Goal: Check status: Check status

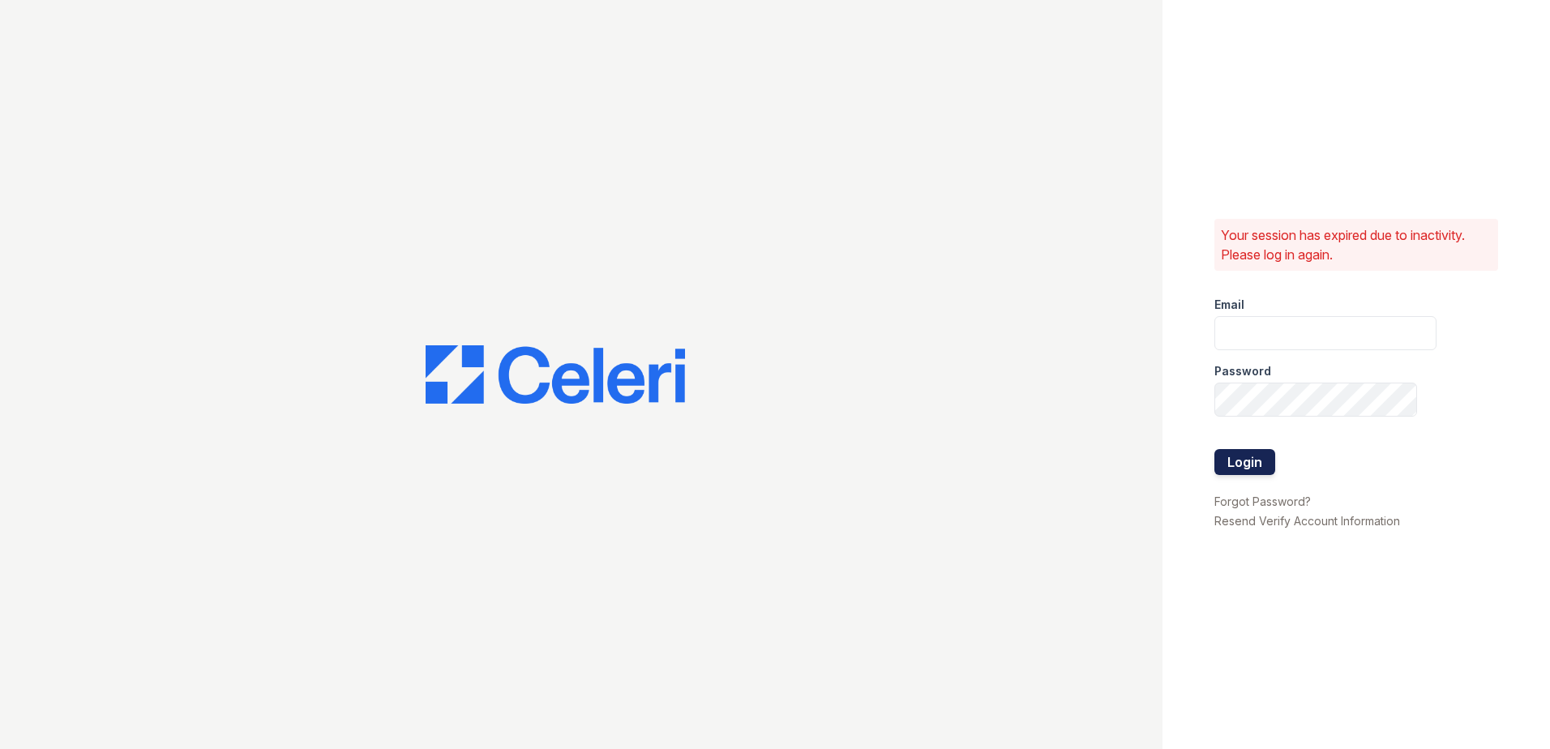
type input "arrivesilverspring@trinity-pm.com"
click at [1245, 467] on button "Login" at bounding box center [1245, 462] width 61 height 26
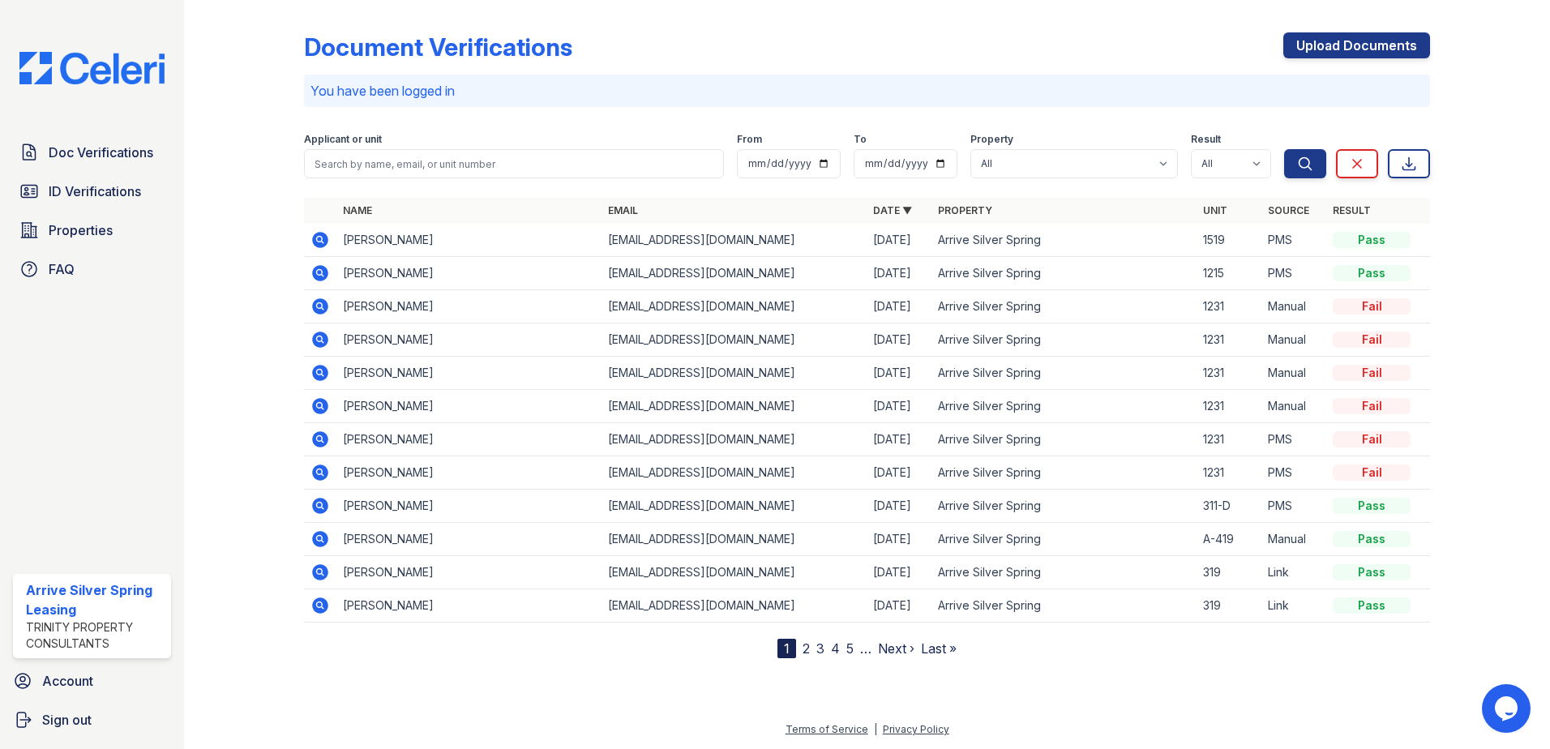
click at [320, 272] on icon at bounding box center [319, 272] width 4 height 4
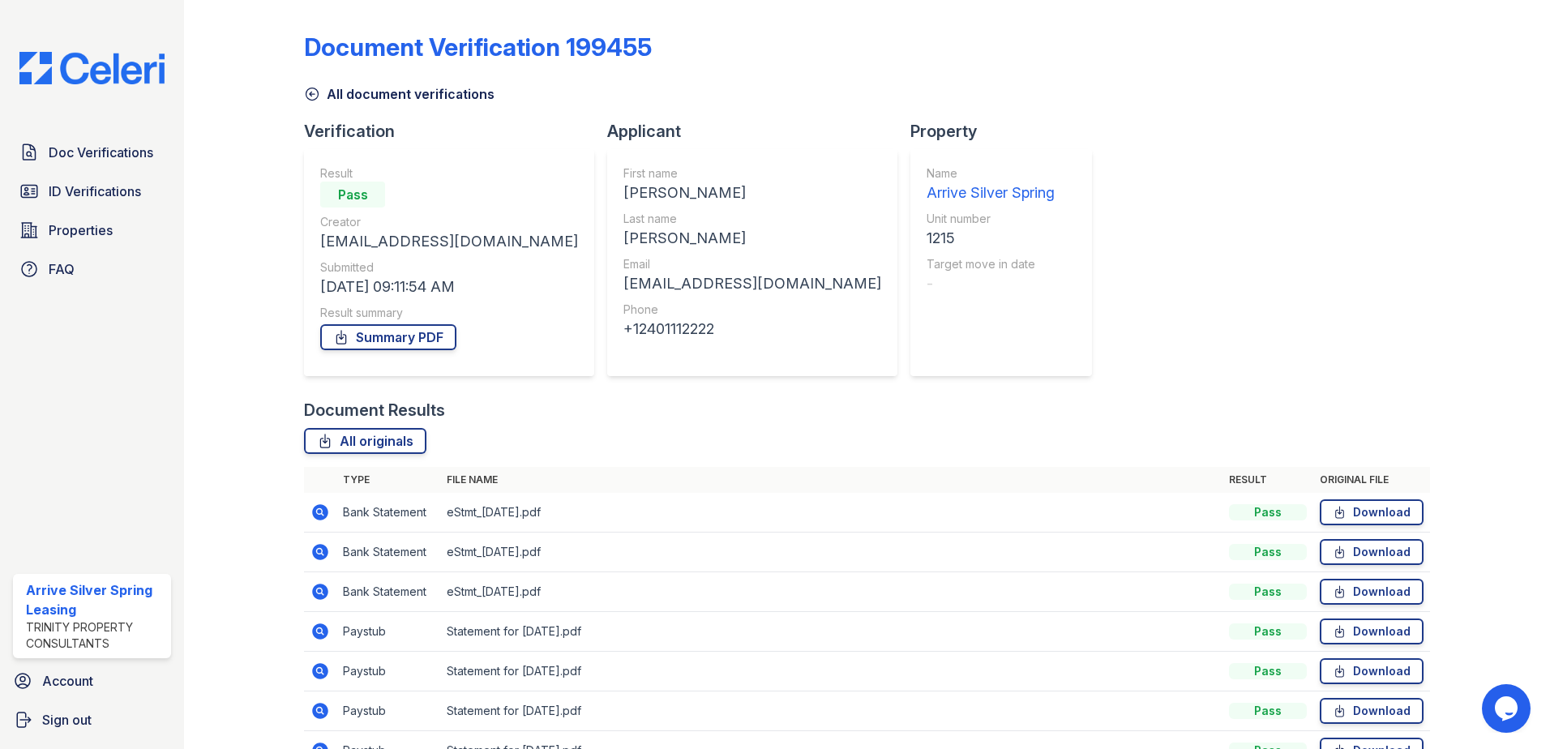
click at [953, 424] on div "Document Results All originals Type File name Result Original file Bank Stateme…" at bounding box center [867, 672] width 1126 height 547
click at [968, 428] on div "All originals" at bounding box center [867, 441] width 1126 height 26
drag, startPoint x: 634, startPoint y: 430, endPoint x: 425, endPoint y: 451, distance: 210.2
click at [425, 451] on div "All originals" at bounding box center [867, 441] width 1126 height 26
drag, startPoint x: 425, startPoint y: 451, endPoint x: 435, endPoint y: 442, distance: 13.2
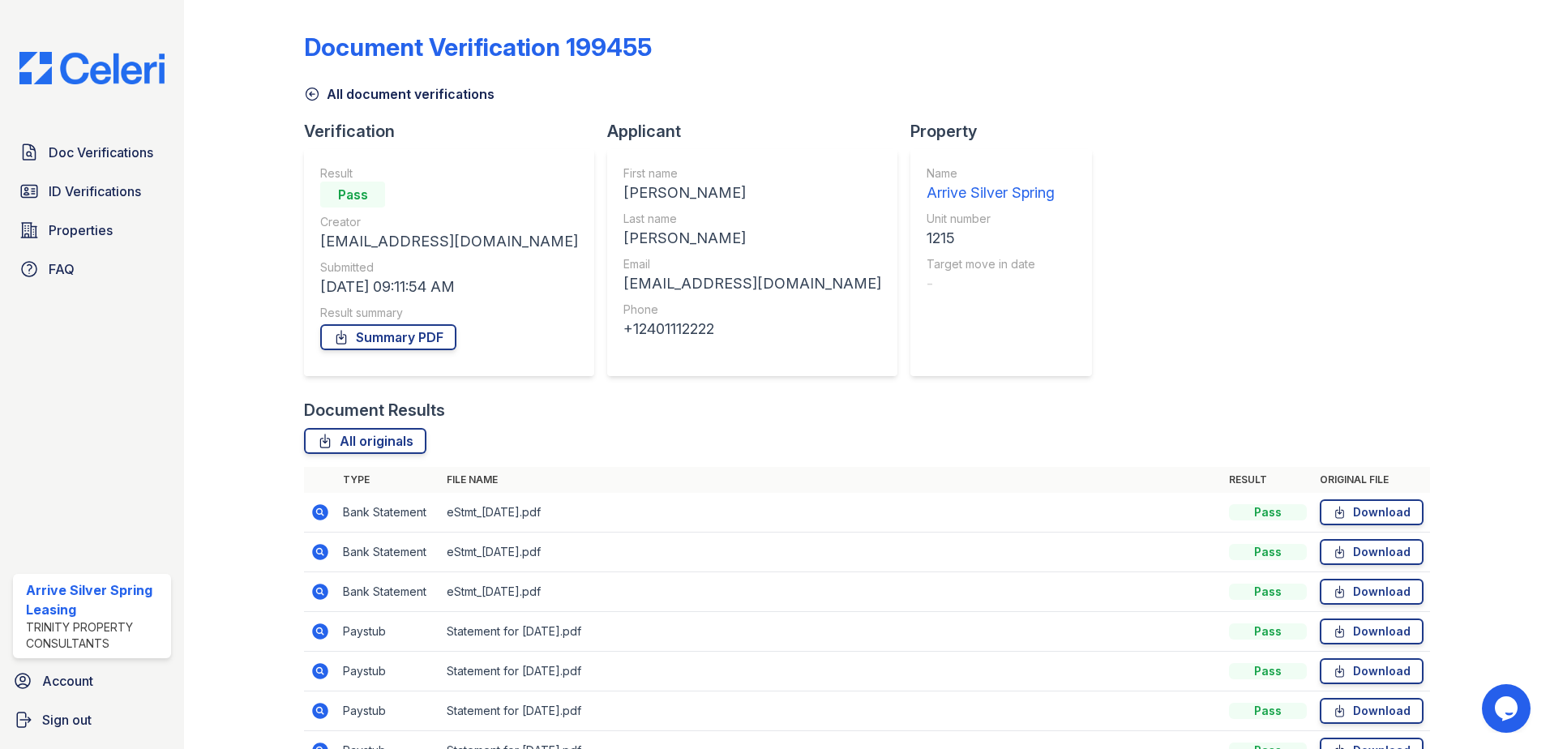
click at [435, 442] on div "All originals" at bounding box center [867, 441] width 1126 height 26
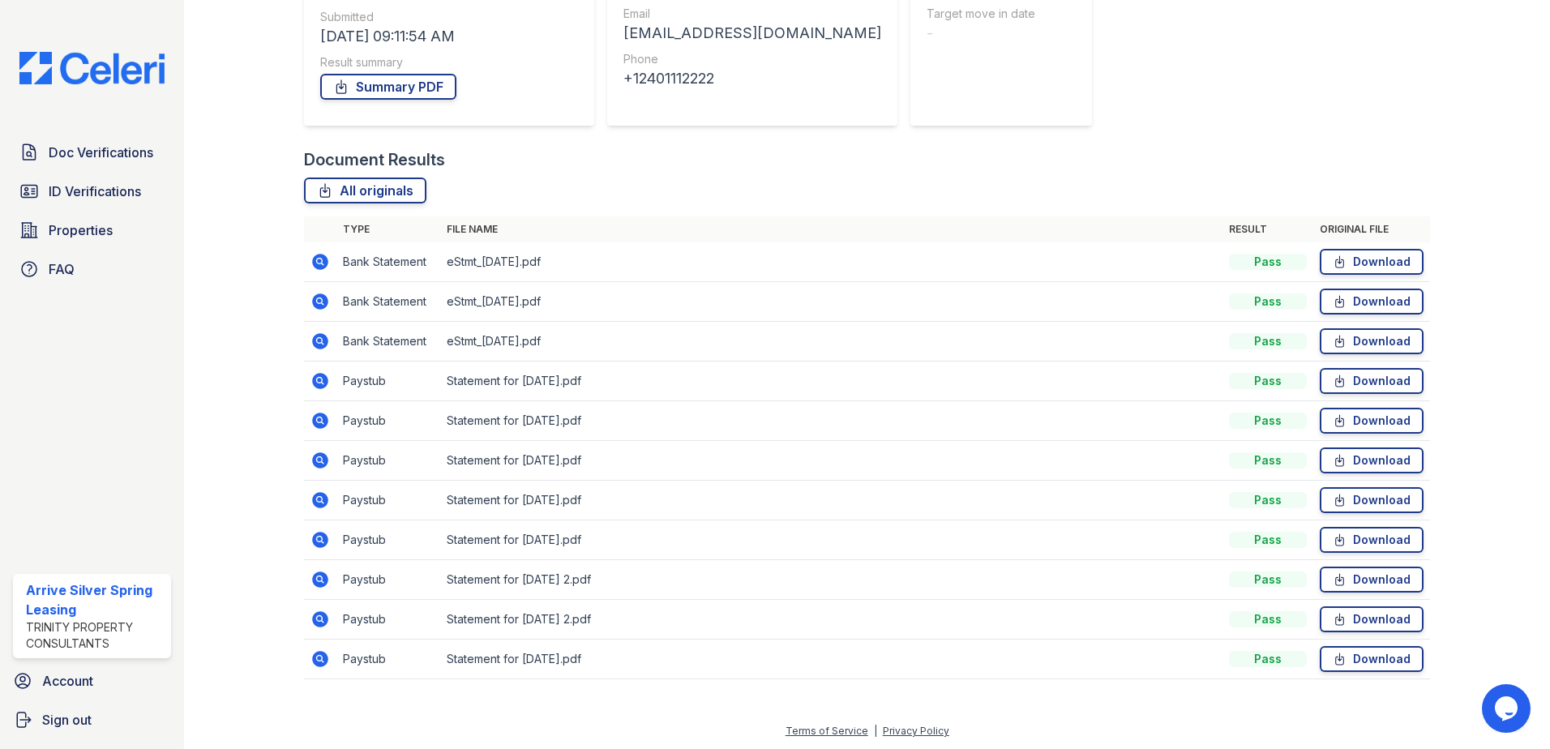
scroll to position [252, 0]
click at [316, 421] on icon at bounding box center [320, 418] width 19 height 19
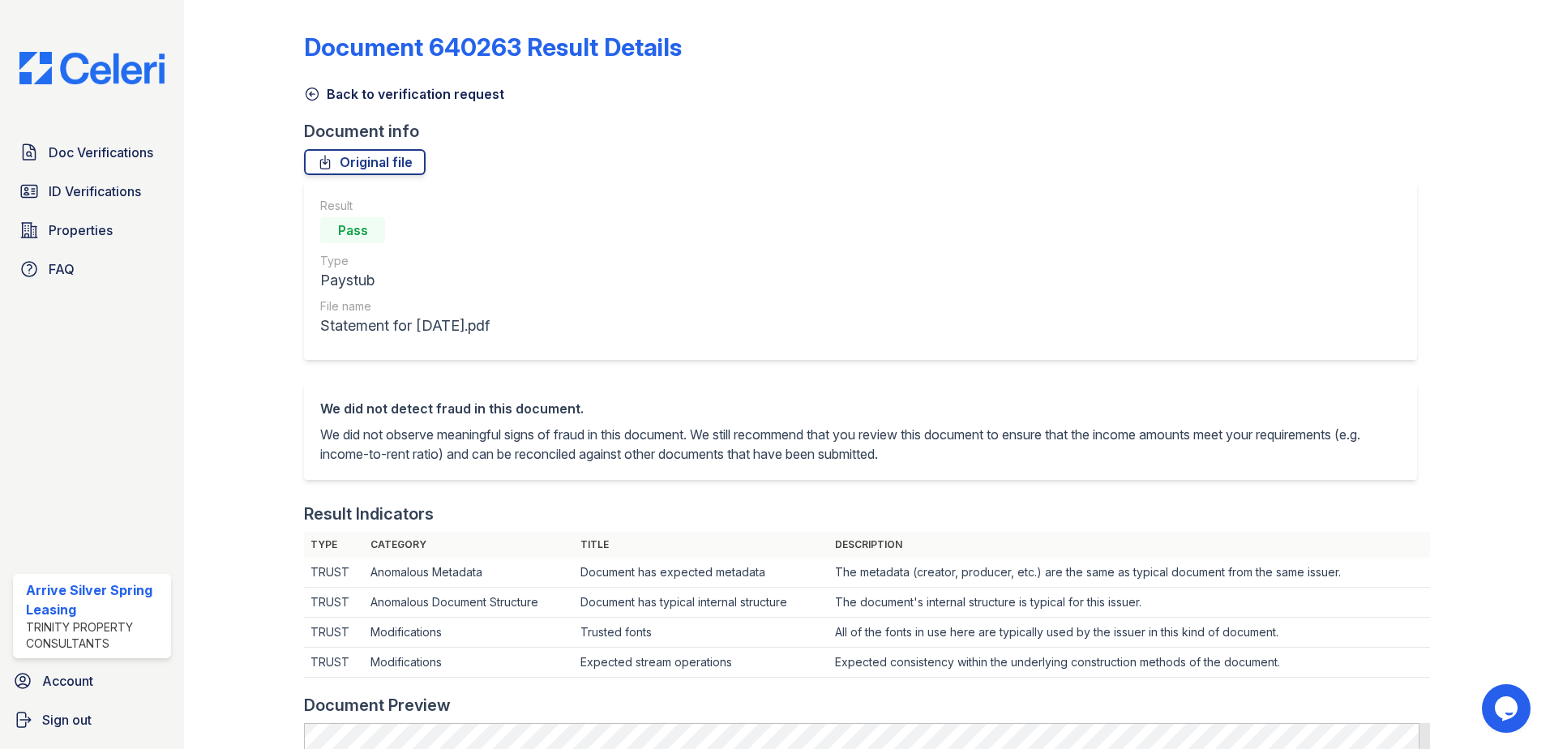
click at [316, 95] on icon at bounding box center [312, 94] width 16 height 16
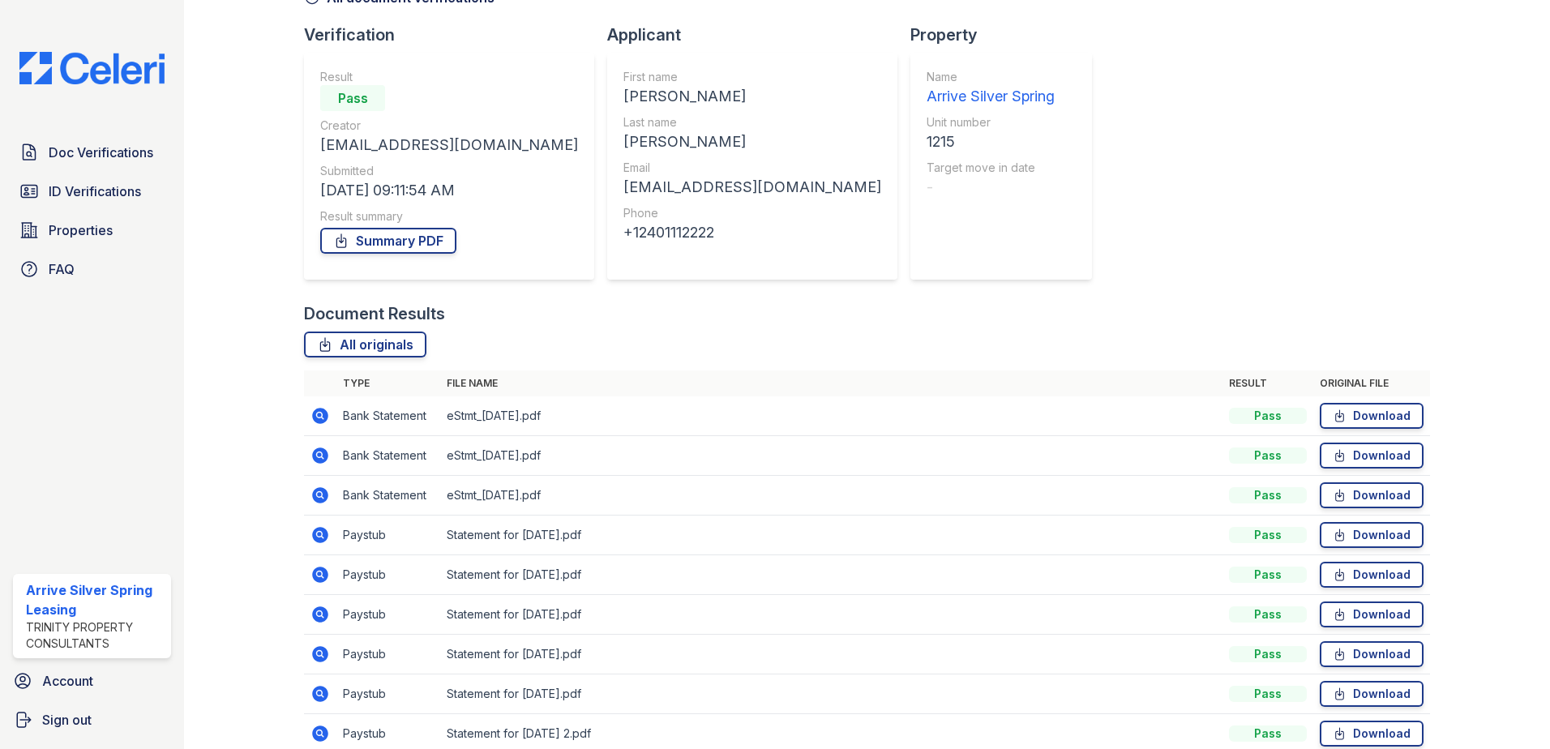
scroll to position [243, 0]
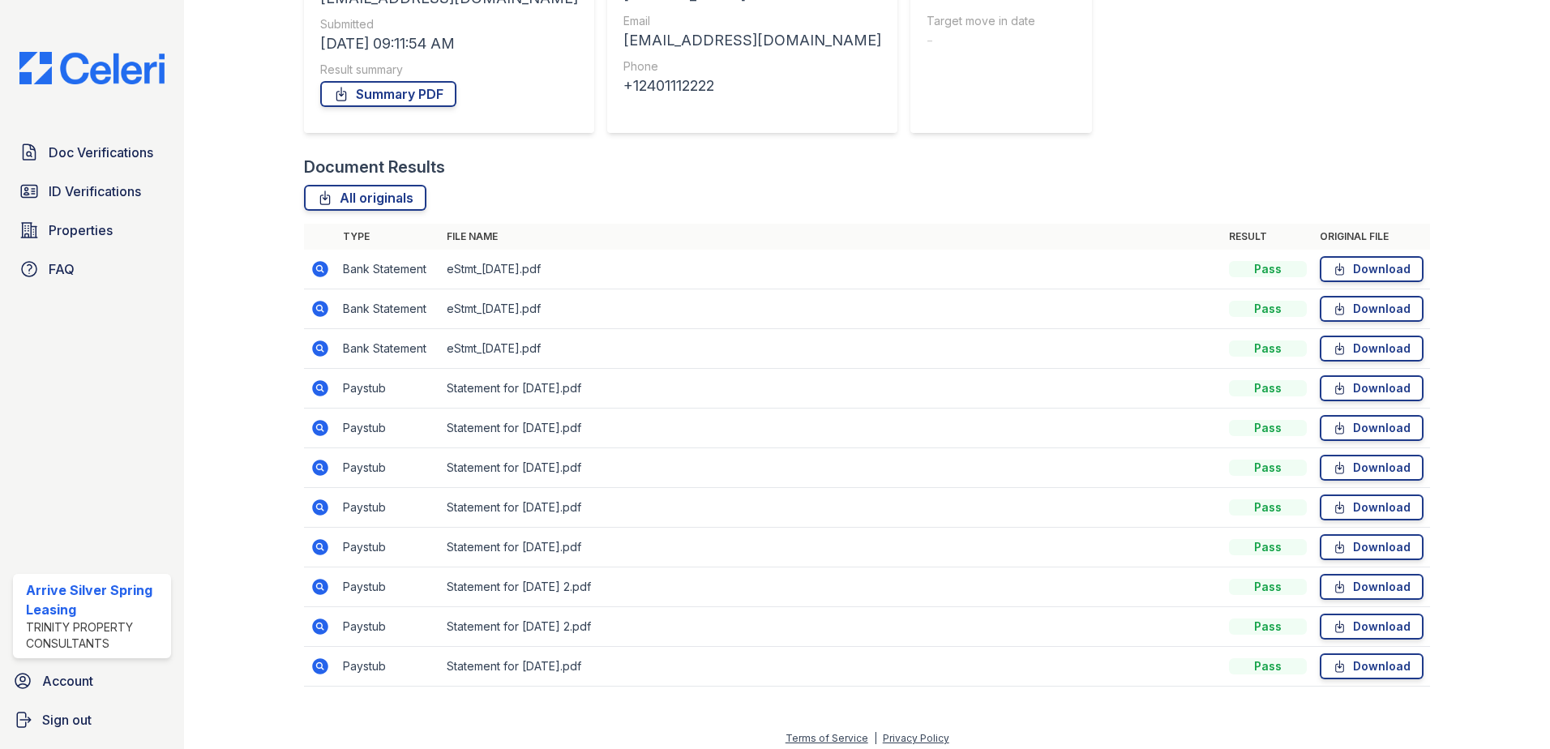
click at [325, 634] on icon at bounding box center [320, 626] width 19 height 19
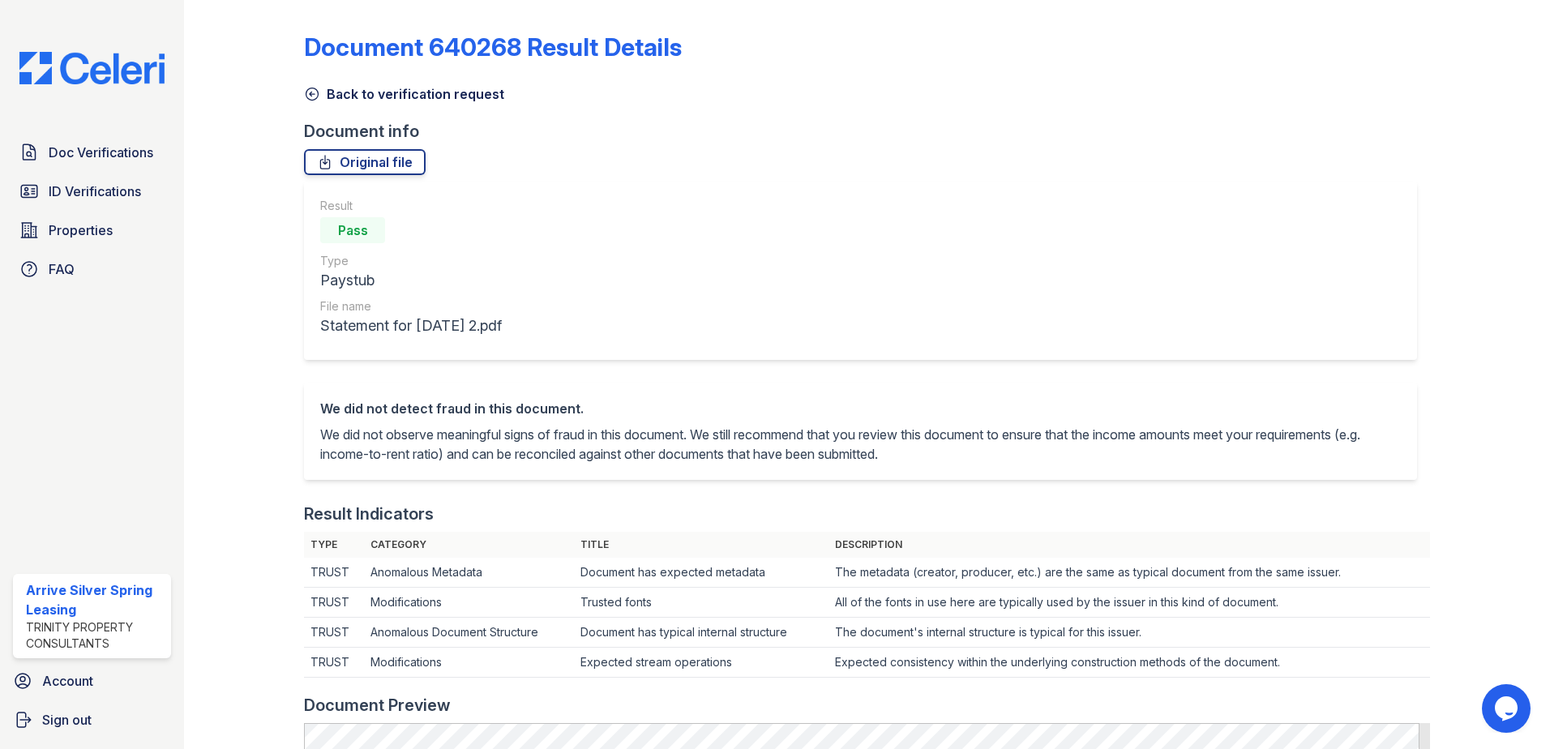
click at [314, 90] on icon at bounding box center [312, 94] width 16 height 16
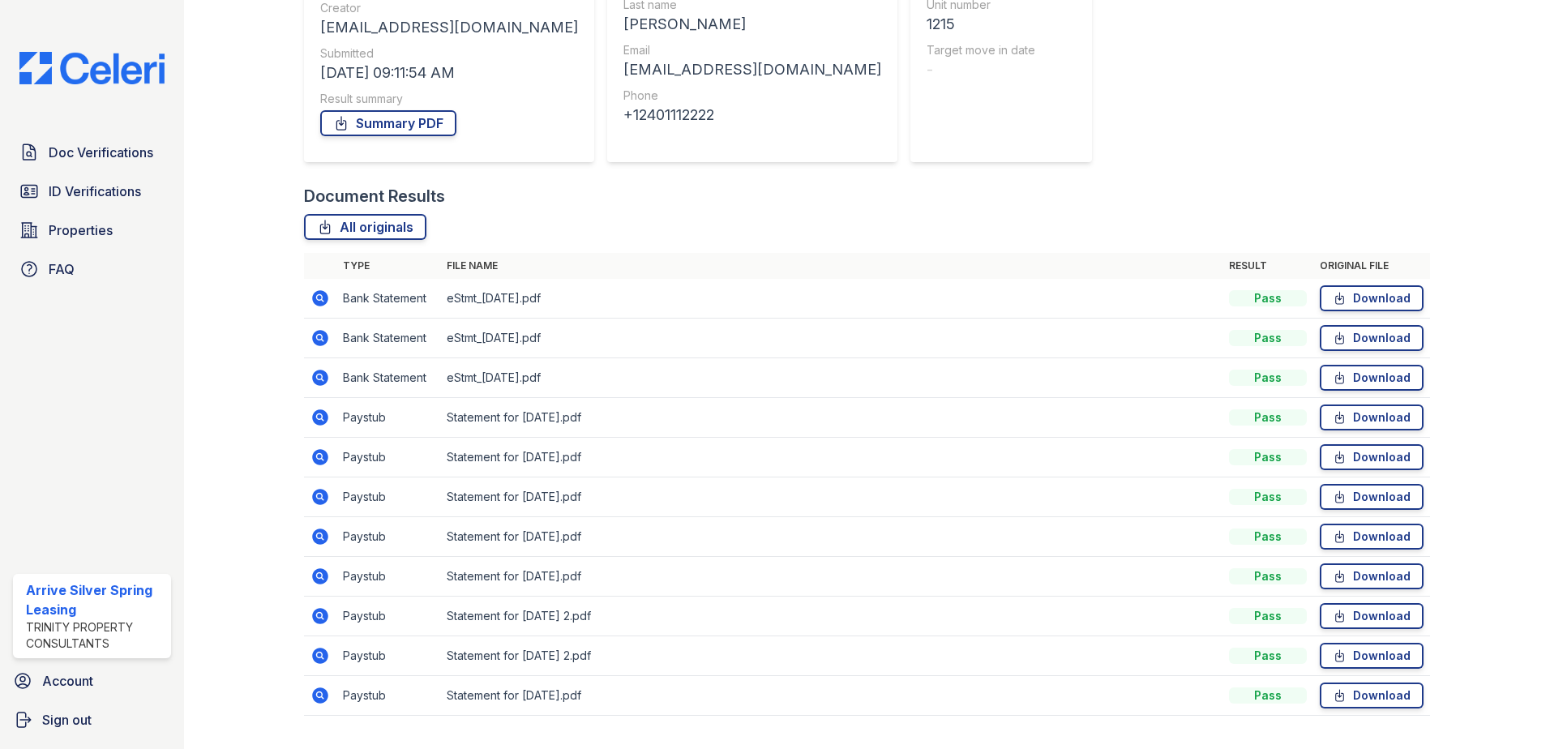
scroll to position [243, 0]
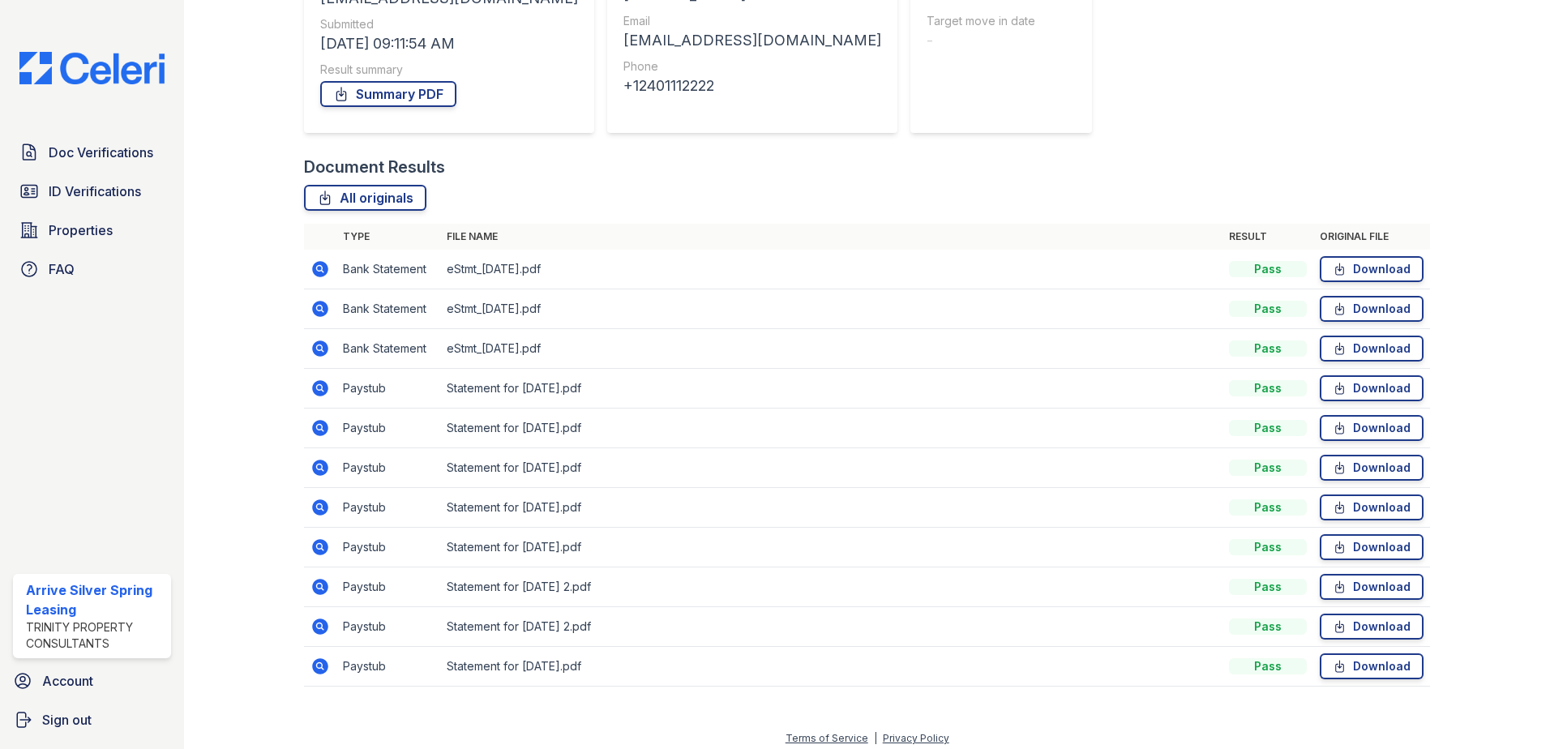
click at [319, 584] on icon at bounding box center [320, 586] width 19 height 19
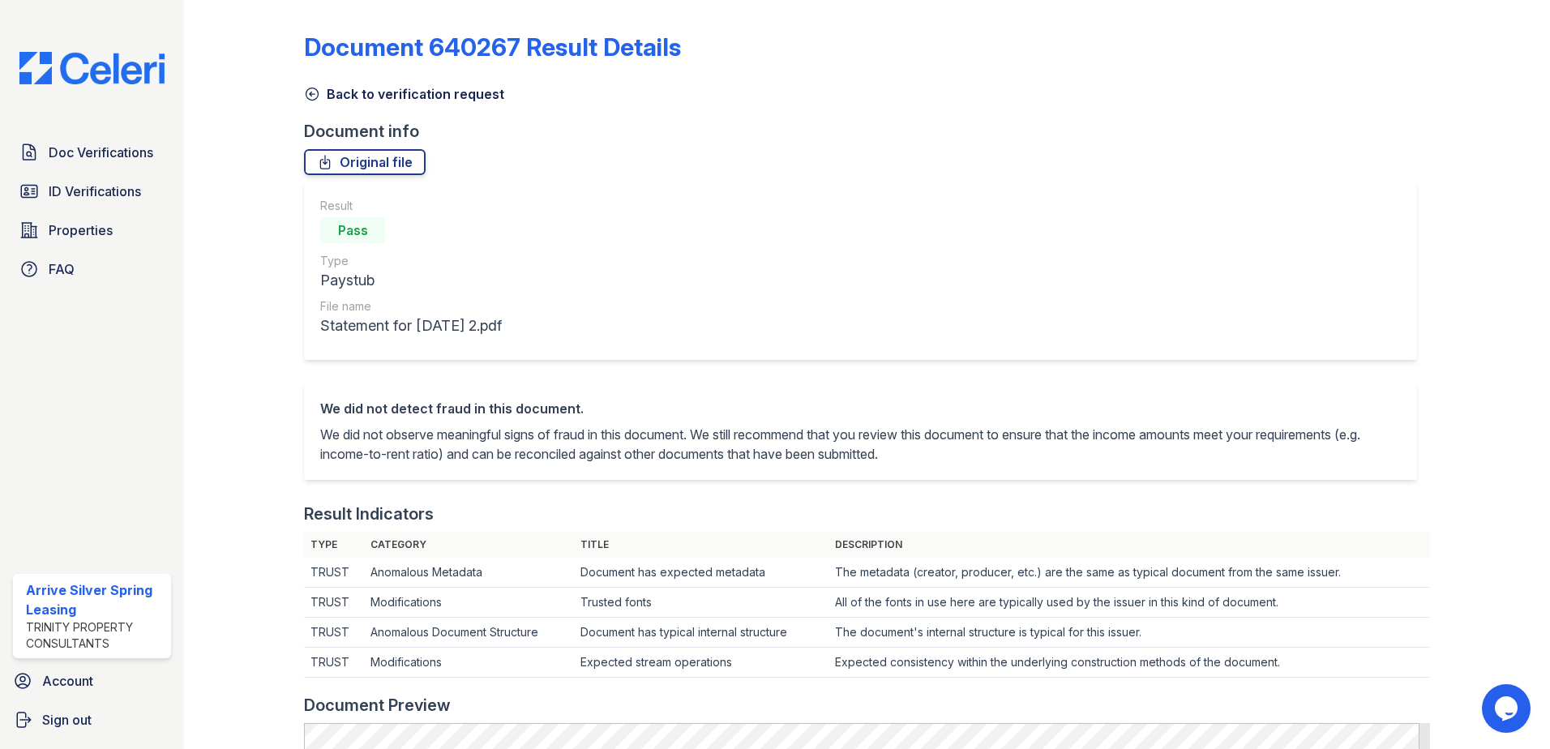
click at [296, 90] on div at bounding box center [257, 739] width 94 height 1466
click at [315, 86] on icon at bounding box center [312, 94] width 16 height 16
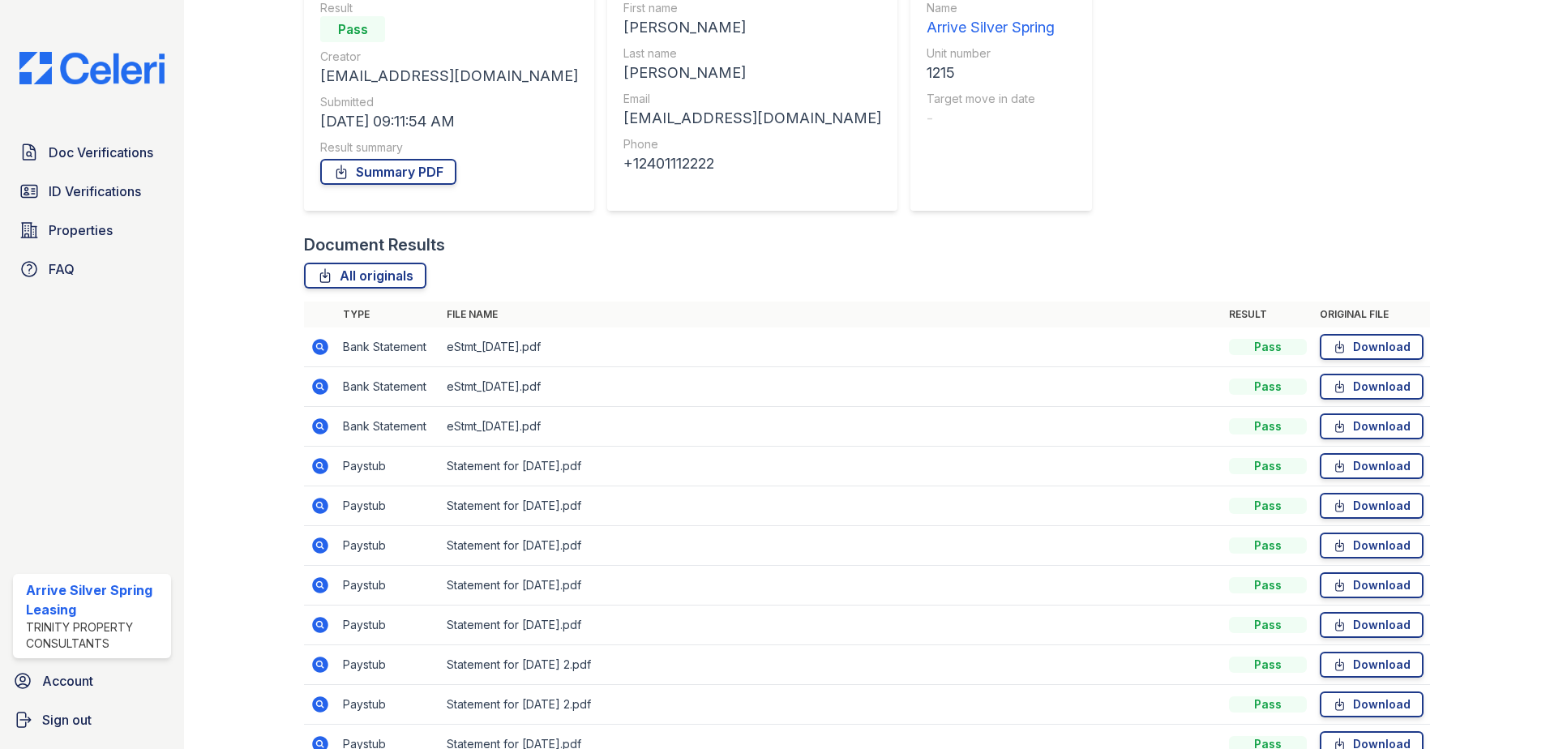
scroll to position [243, 0]
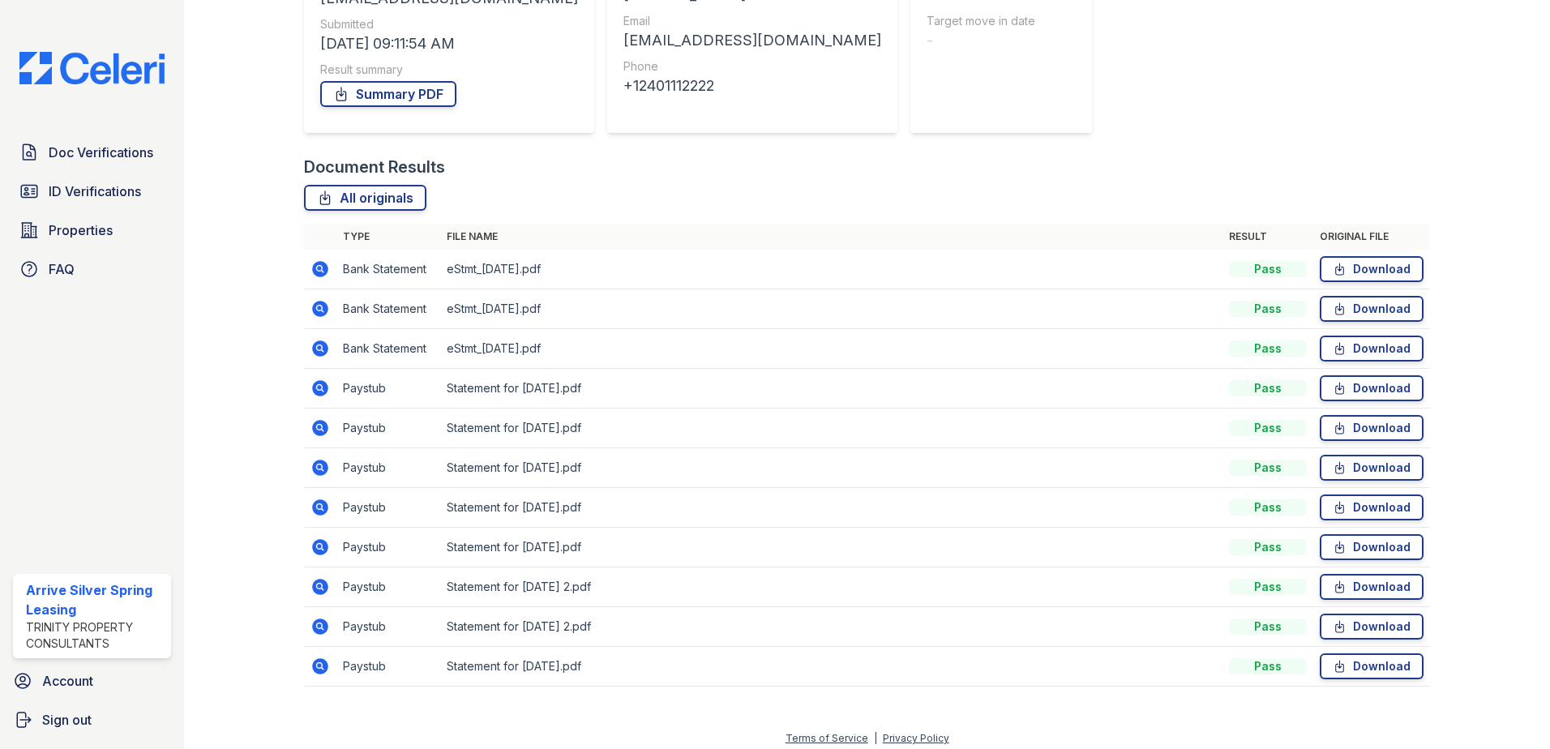
click at [323, 546] on icon at bounding box center [320, 547] width 16 height 16
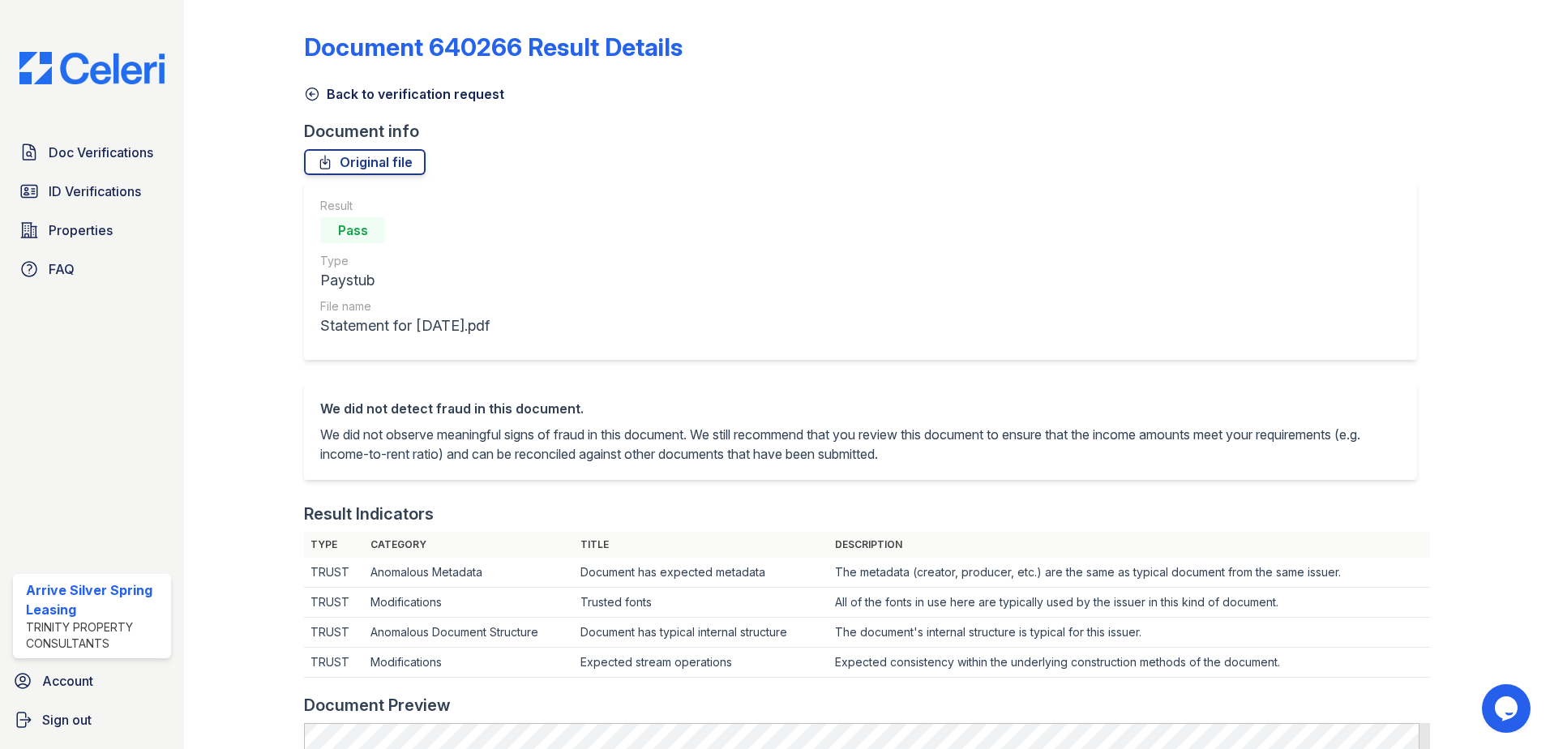
click at [315, 100] on icon at bounding box center [312, 94] width 12 height 12
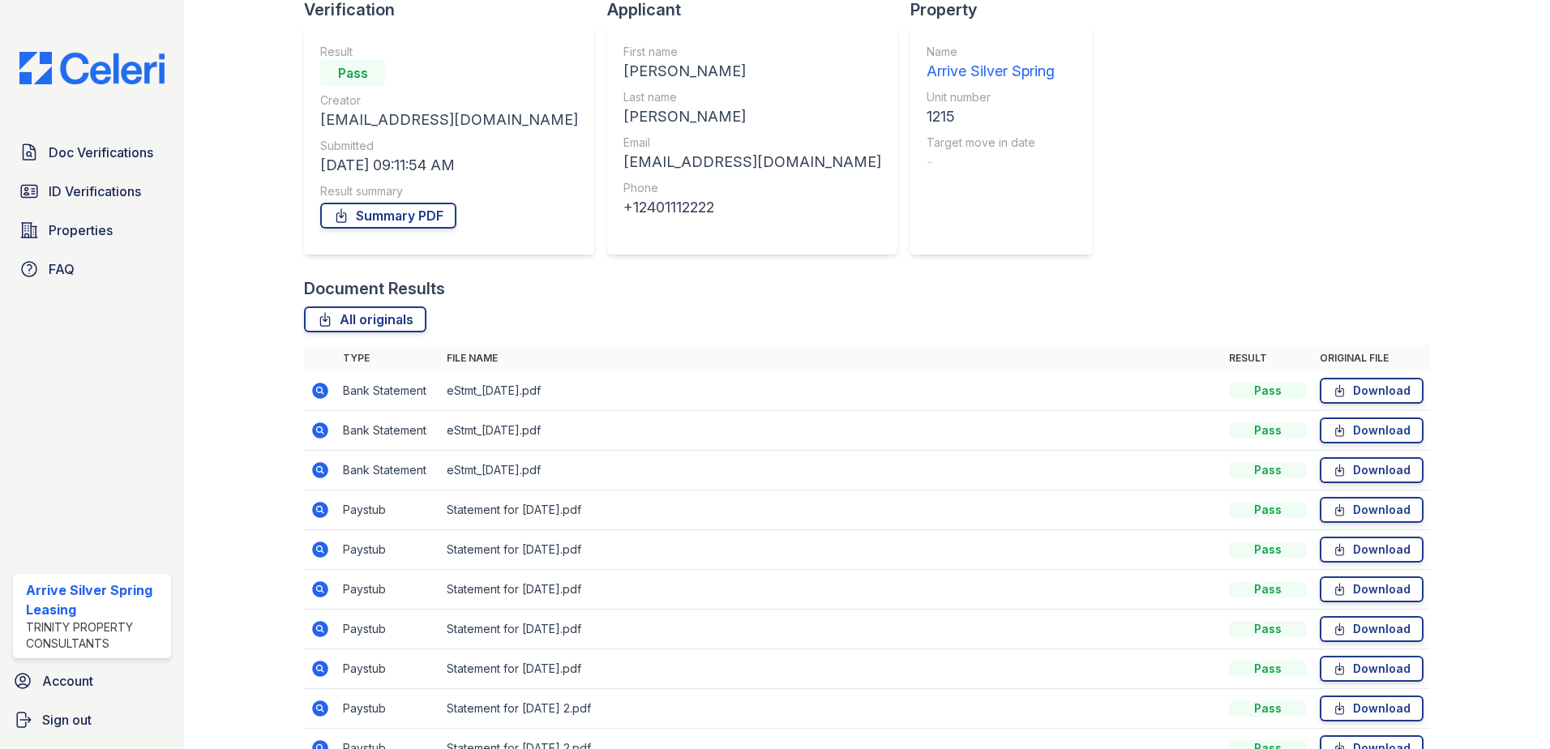
scroll to position [243, 0]
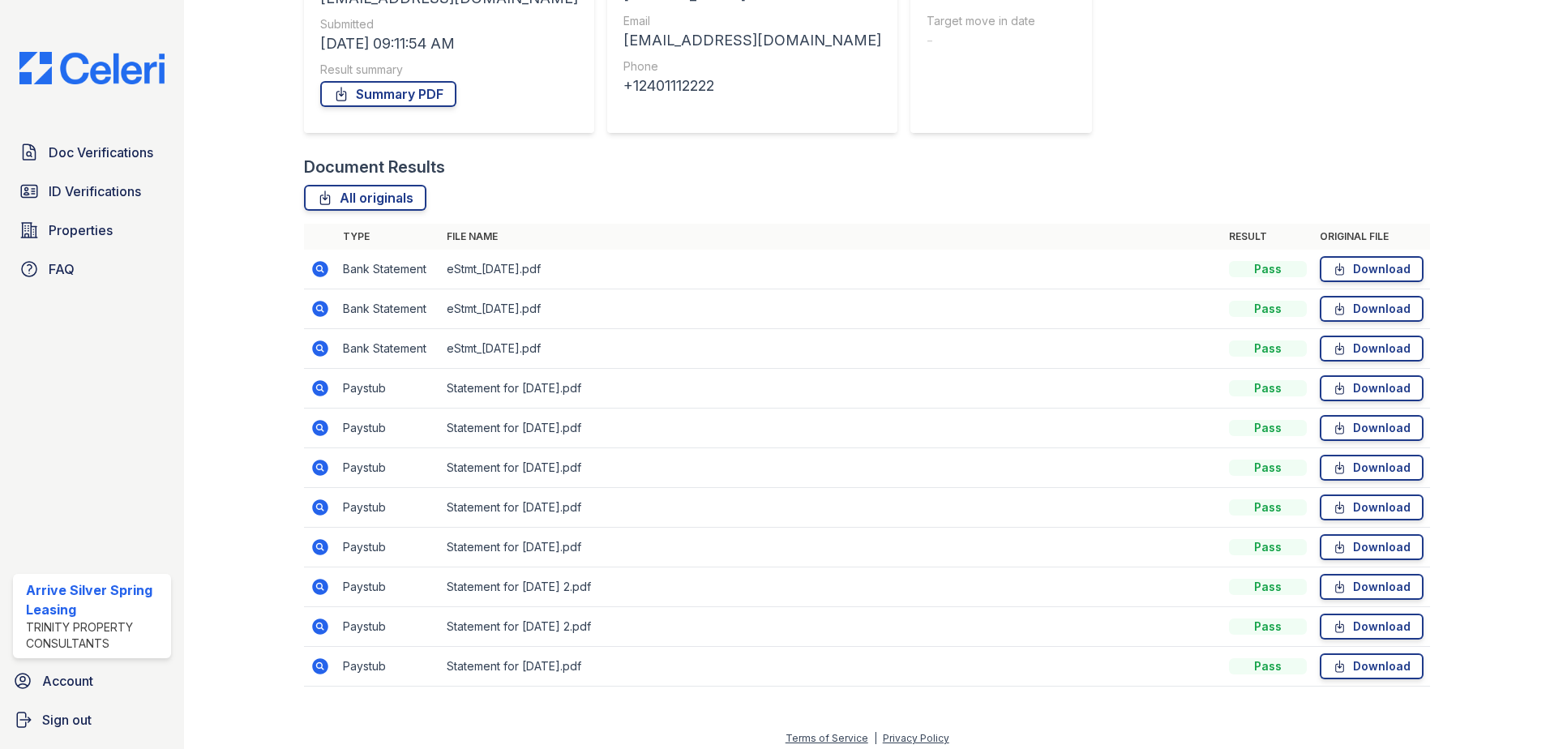
click at [319, 581] on icon at bounding box center [320, 587] width 16 height 16
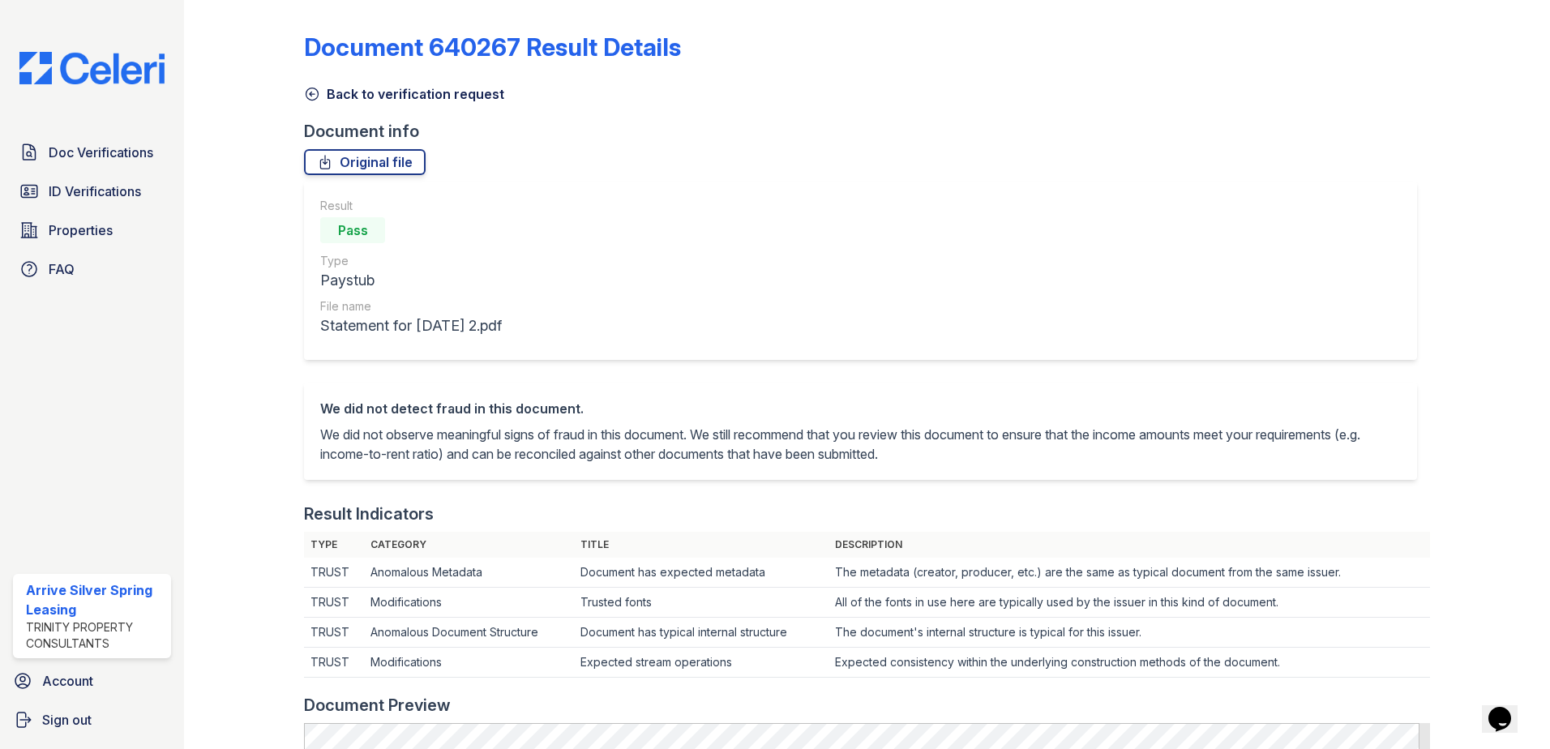
click at [306, 88] on icon at bounding box center [312, 94] width 16 height 16
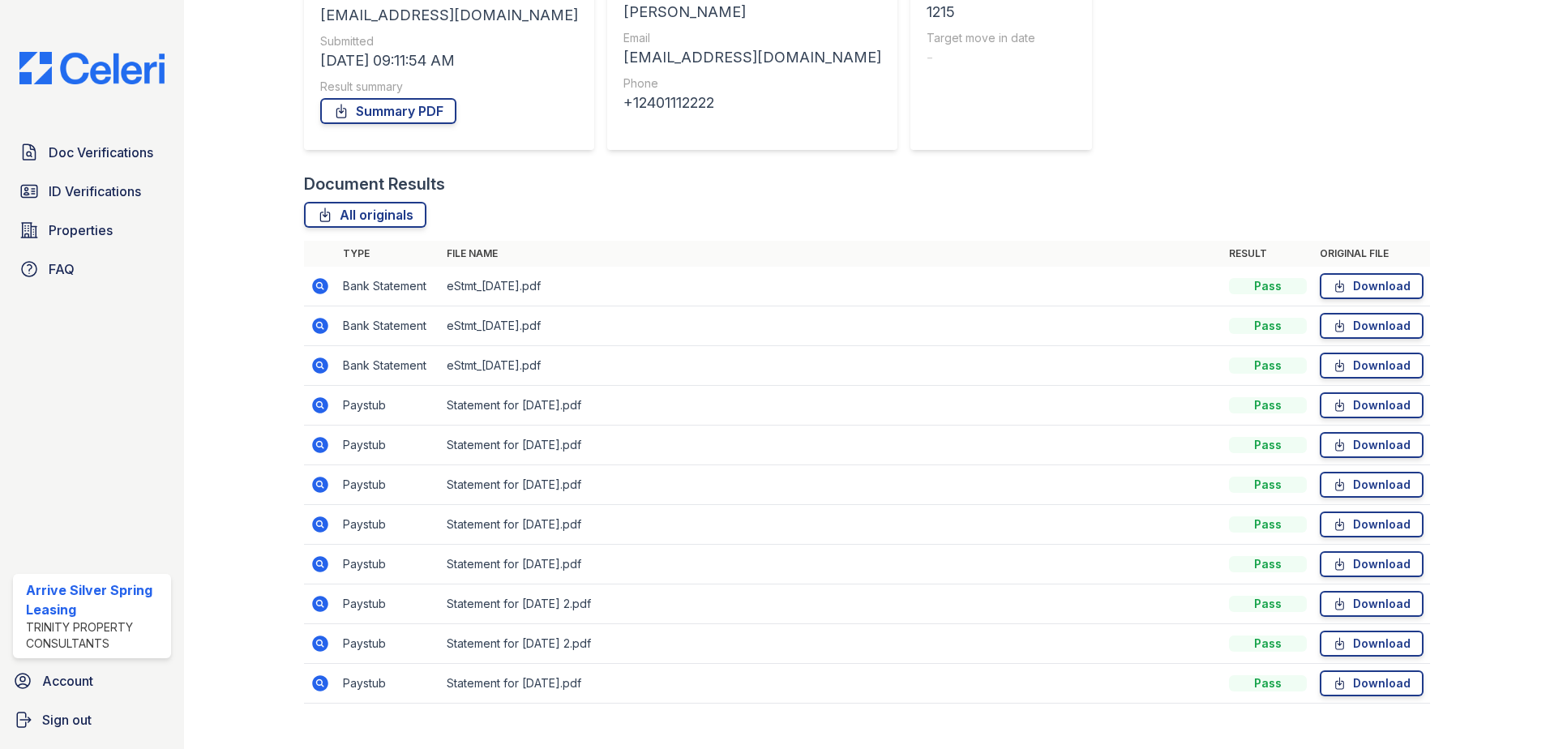
scroll to position [252, 0]
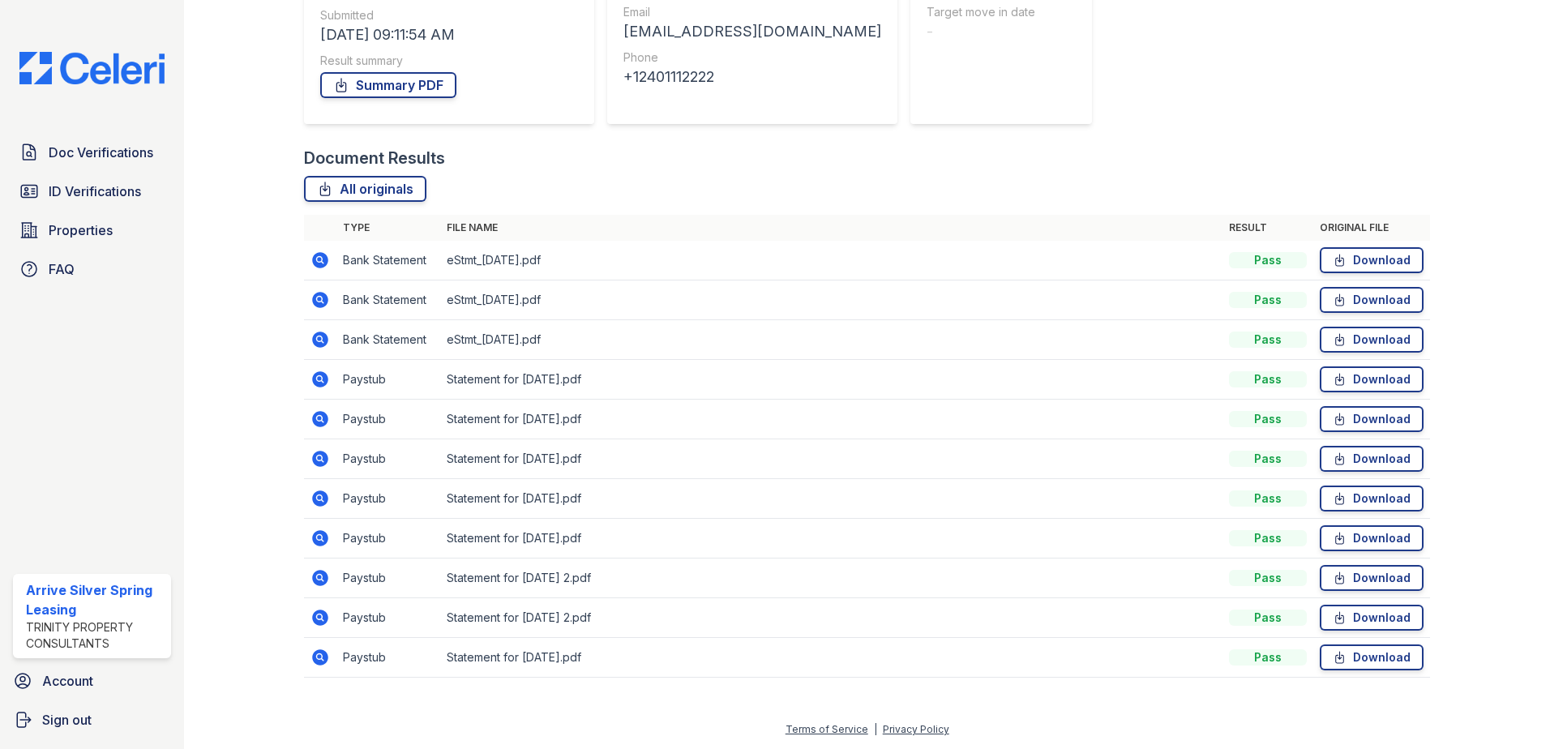
click at [315, 418] on icon at bounding box center [320, 419] width 16 height 16
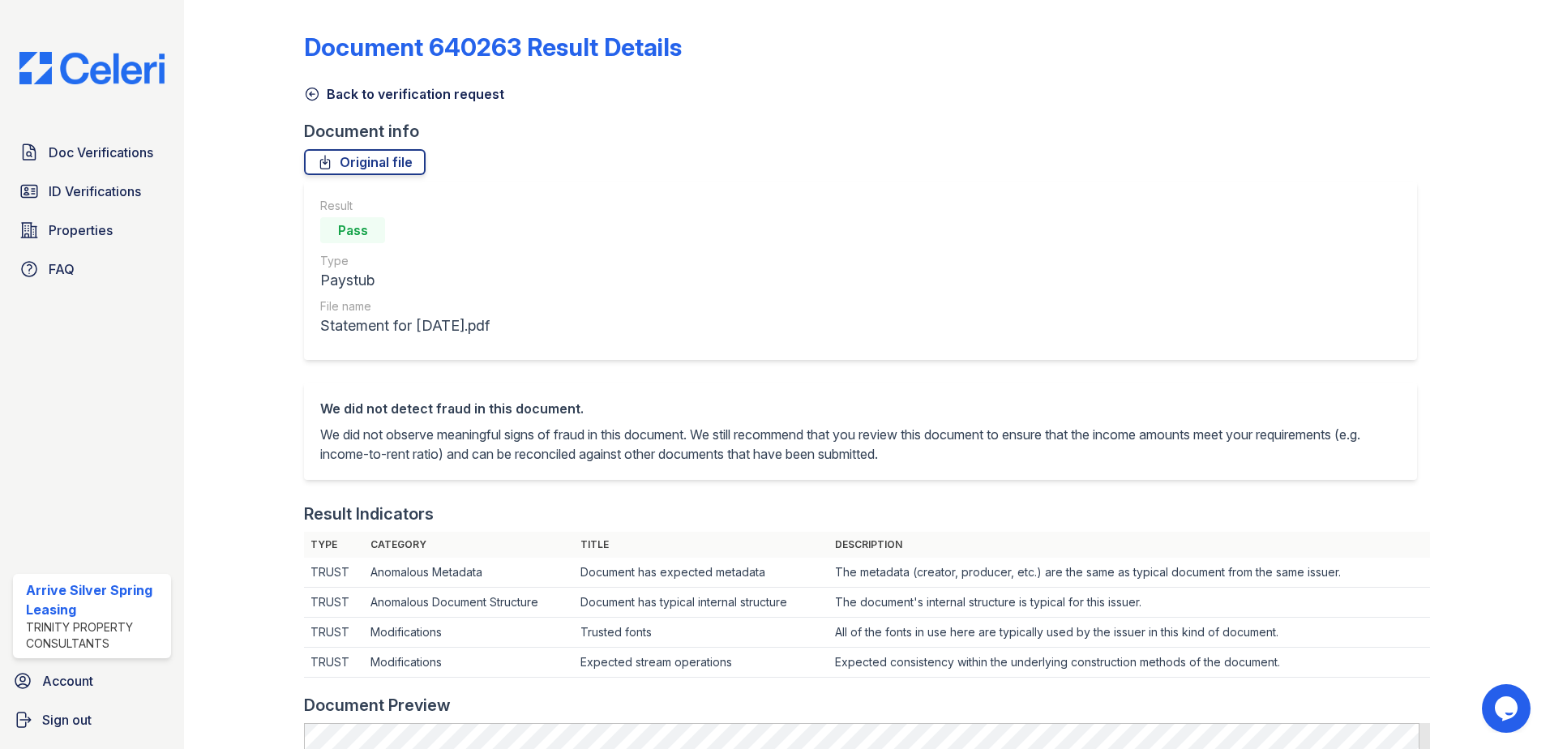
click at [315, 92] on icon at bounding box center [312, 94] width 16 height 16
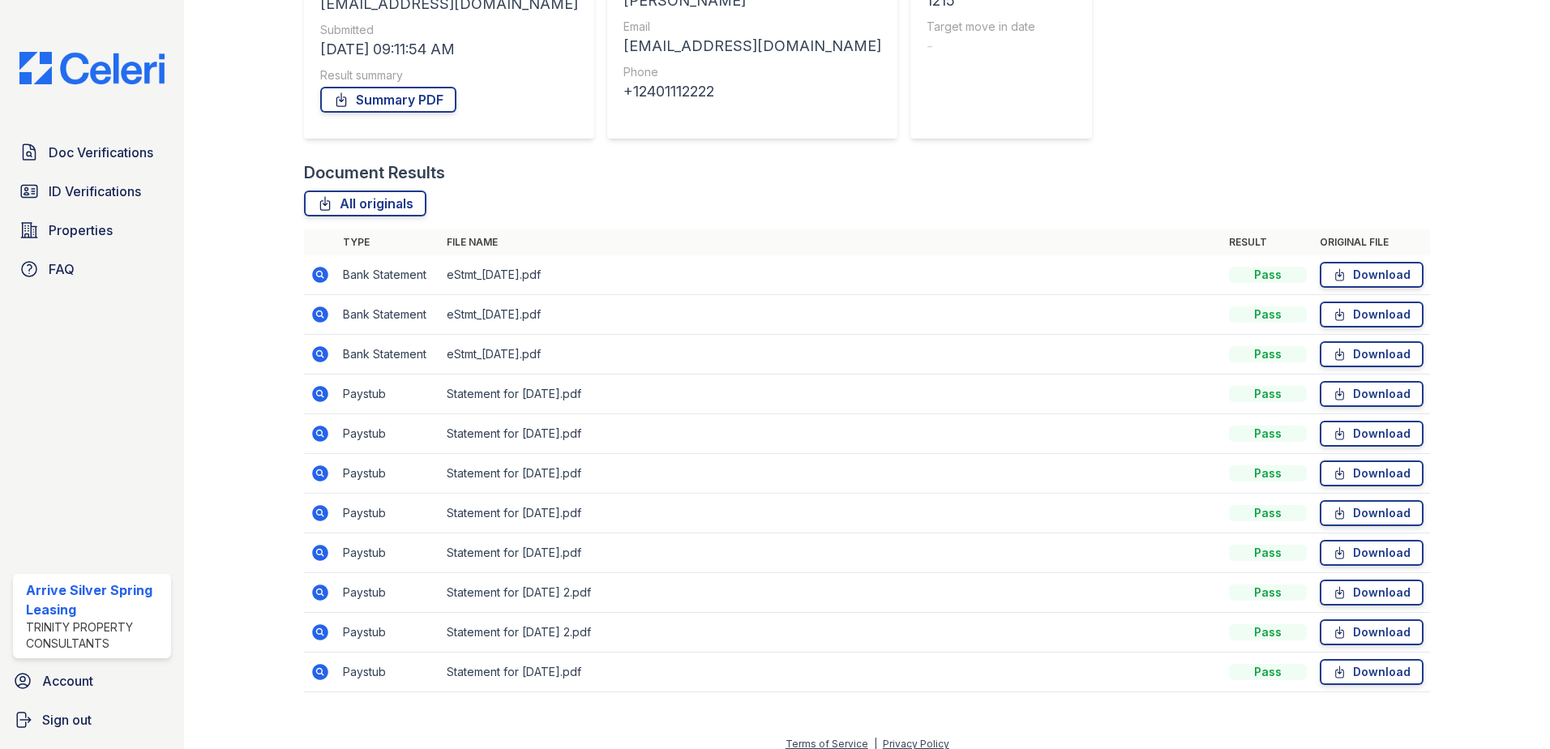
scroll to position [243, 0]
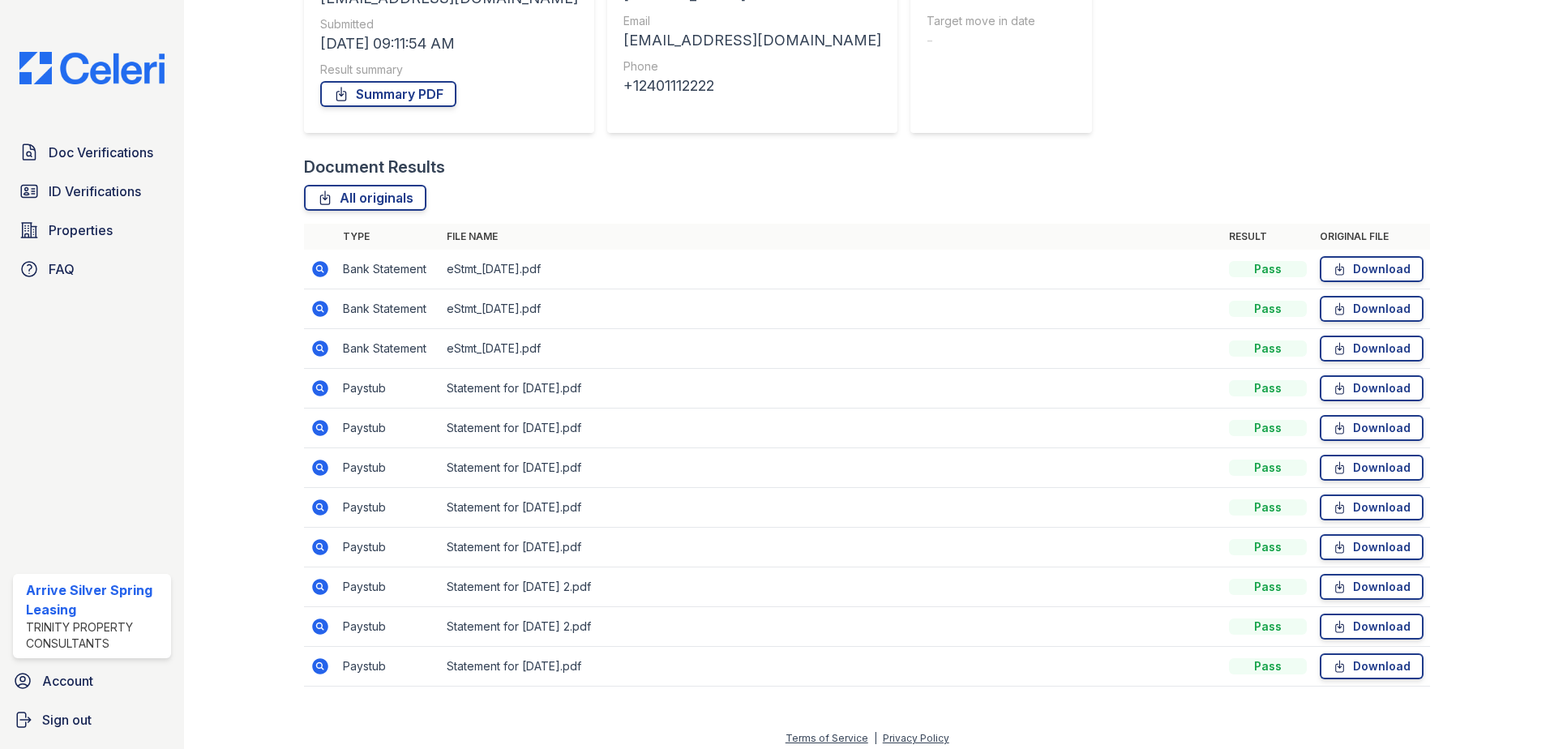
click at [322, 623] on icon at bounding box center [320, 627] width 16 height 16
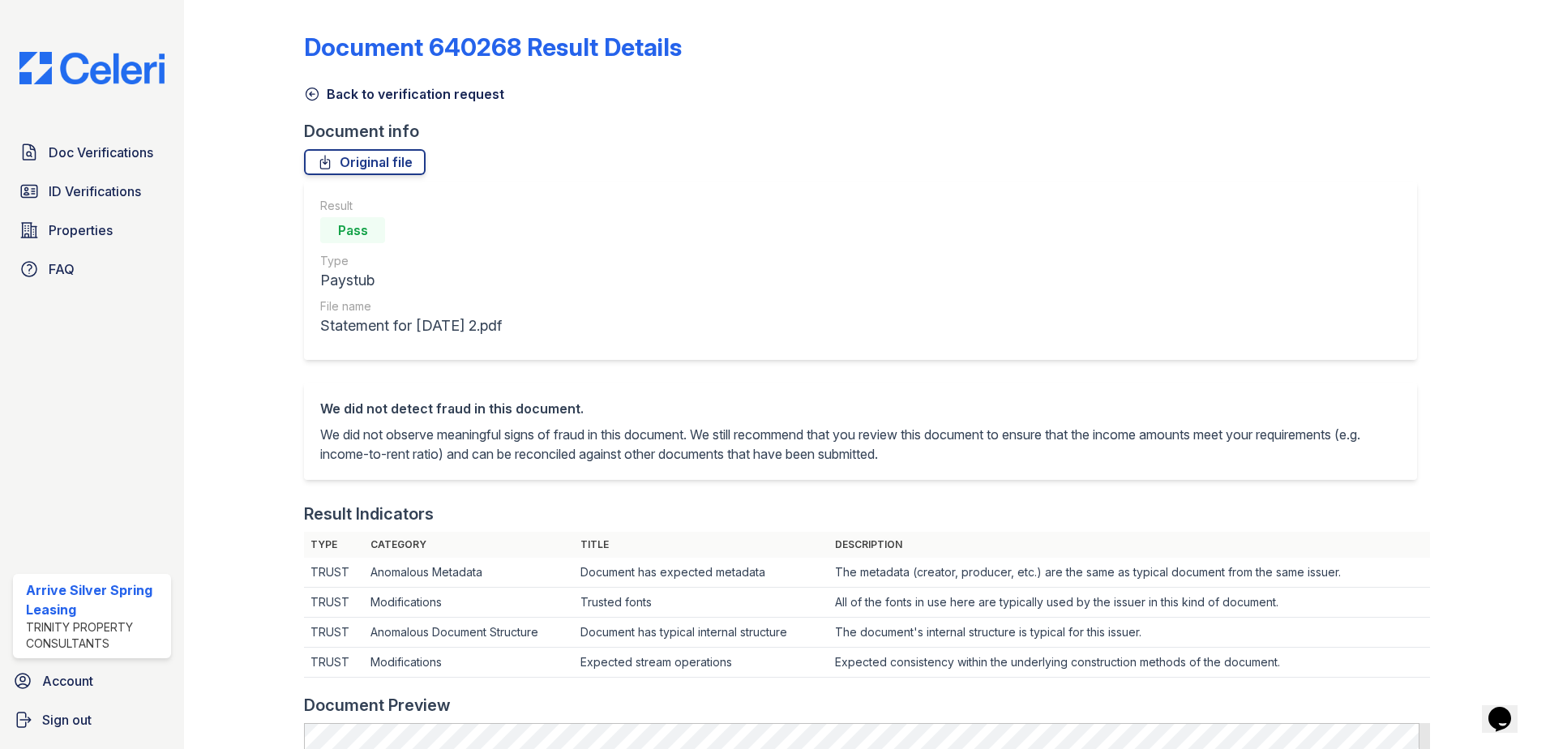
click at [315, 93] on icon at bounding box center [312, 94] width 16 height 16
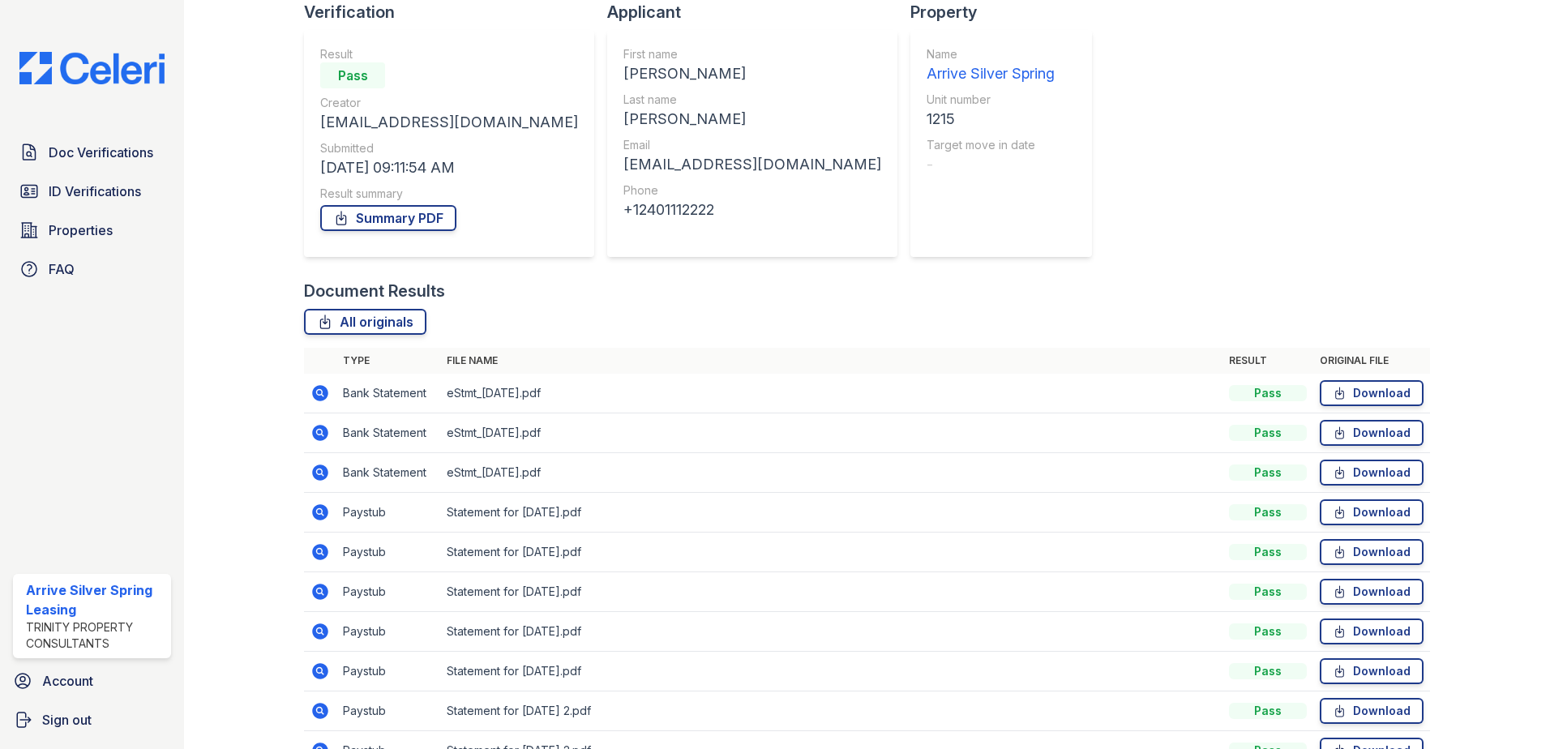
scroll to position [243, 0]
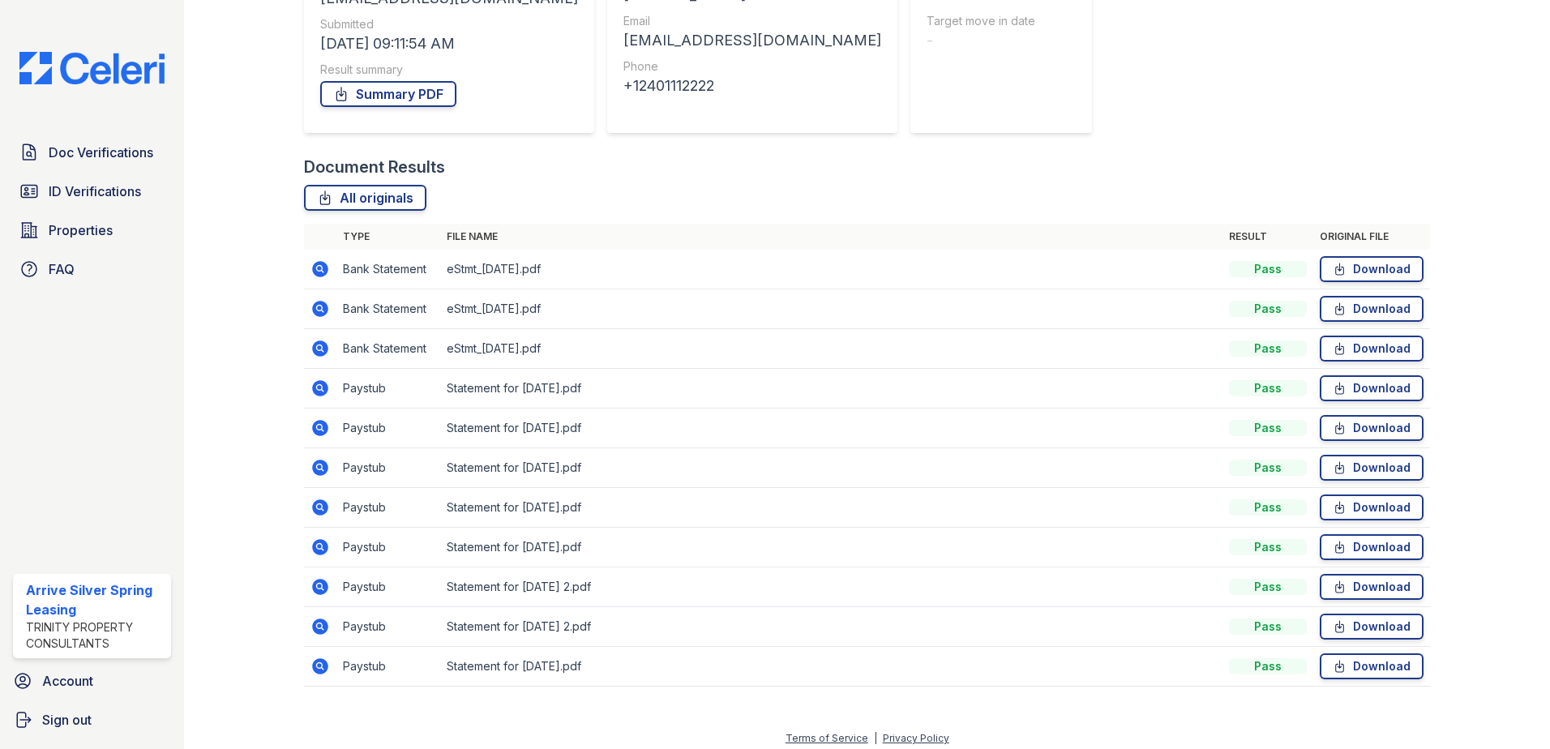
click at [319, 544] on icon at bounding box center [320, 547] width 19 height 19
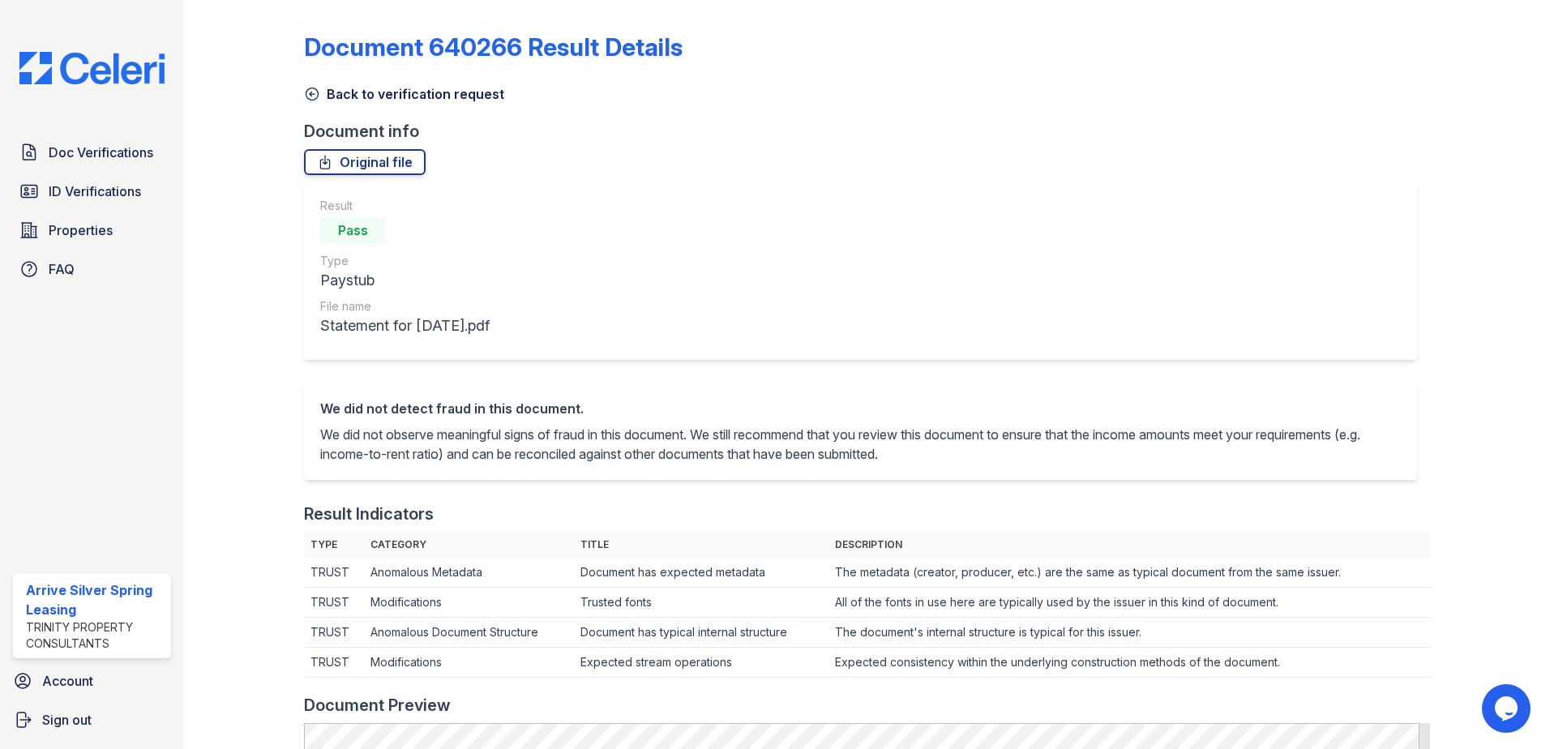
click at [312, 90] on icon at bounding box center [312, 94] width 16 height 16
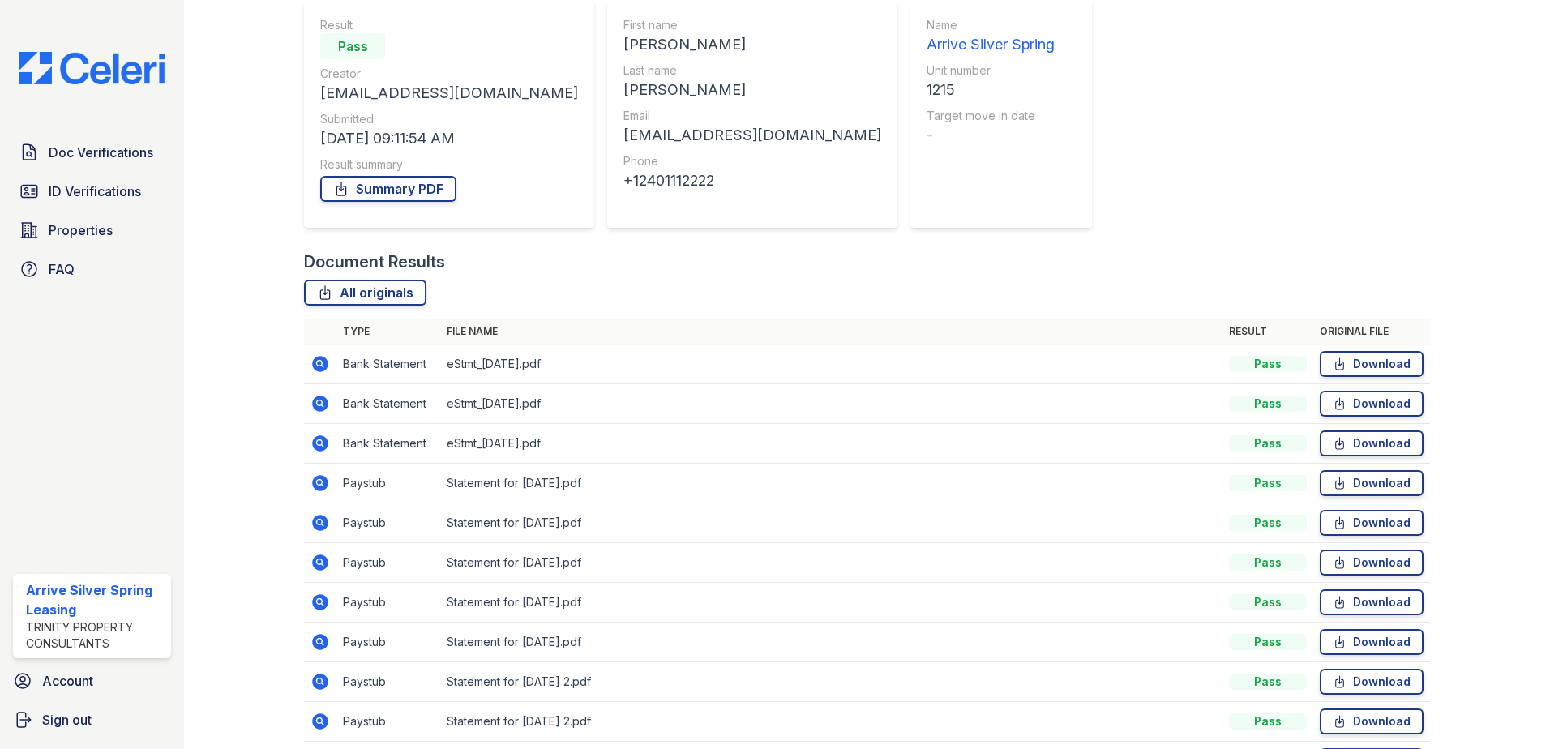
scroll to position [252, 0]
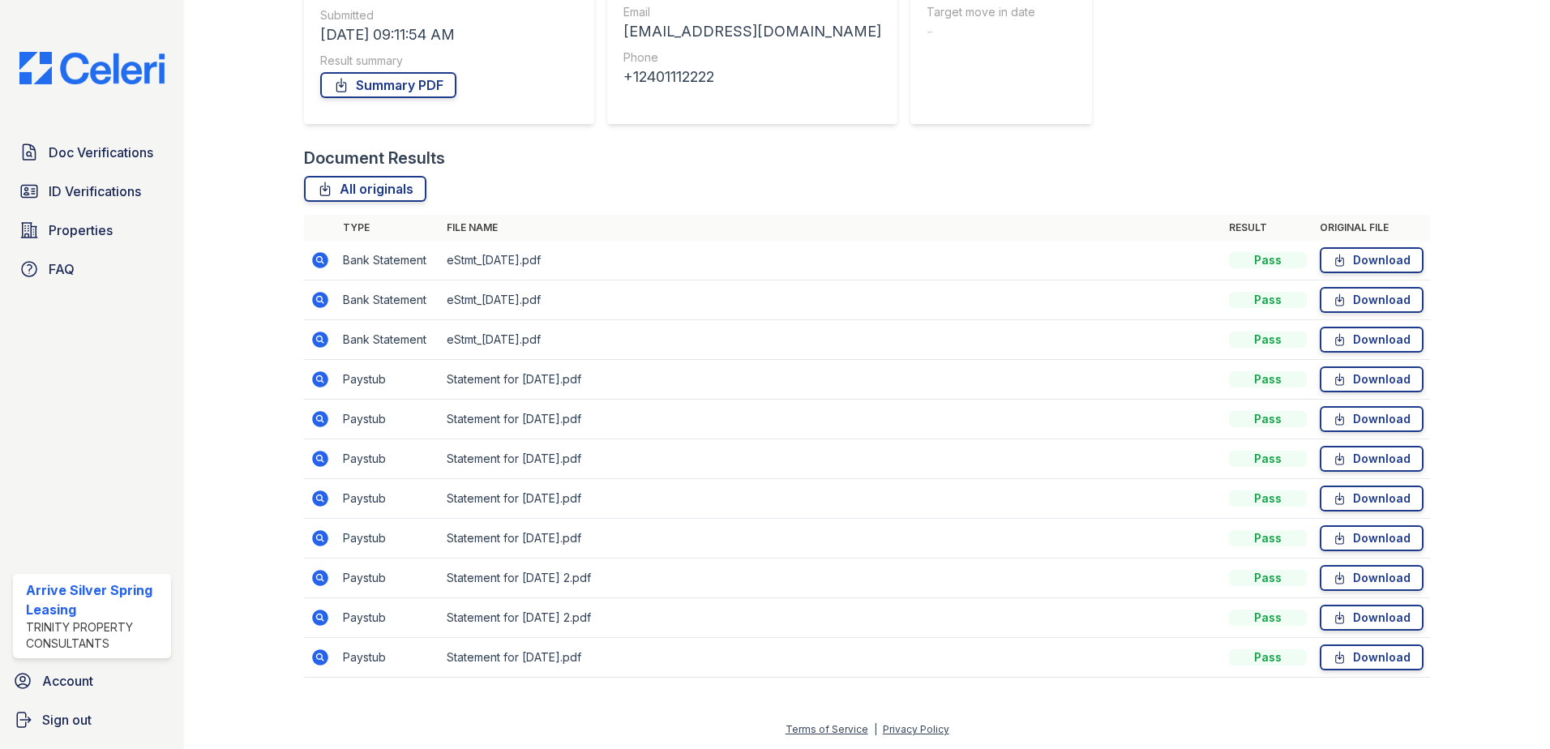
click at [319, 573] on icon at bounding box center [320, 578] width 16 height 16
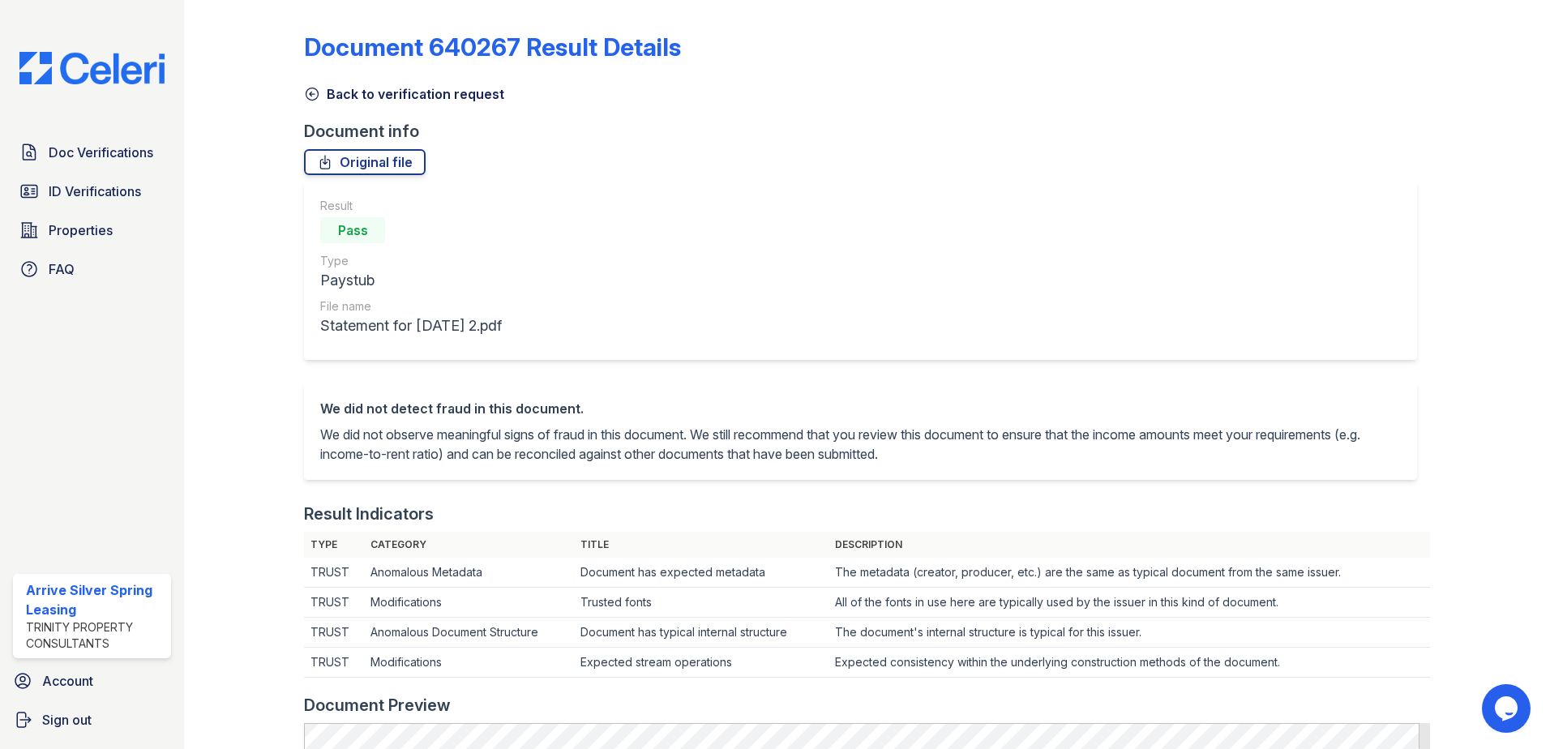
click at [316, 89] on icon at bounding box center [312, 94] width 16 height 16
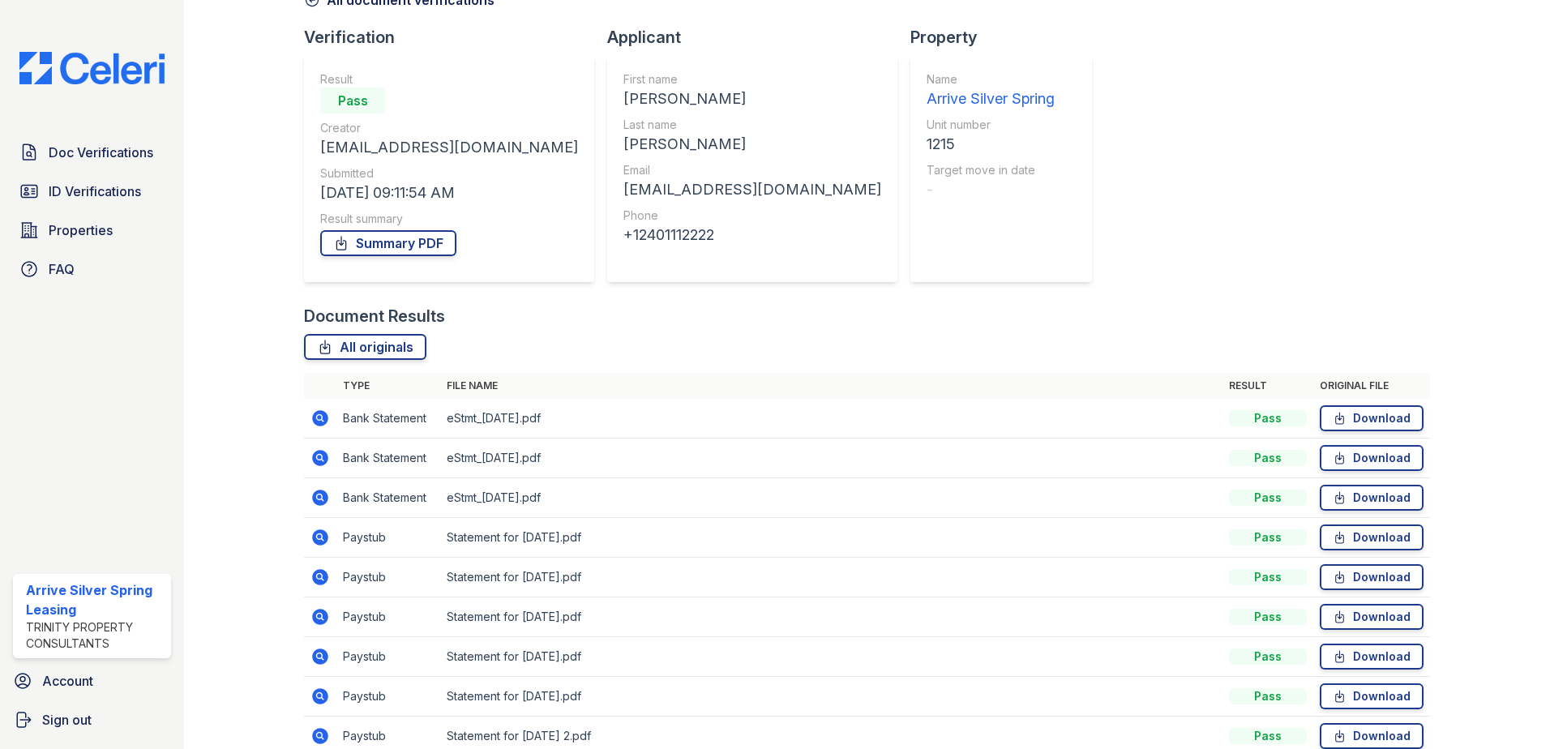
scroll to position [252, 0]
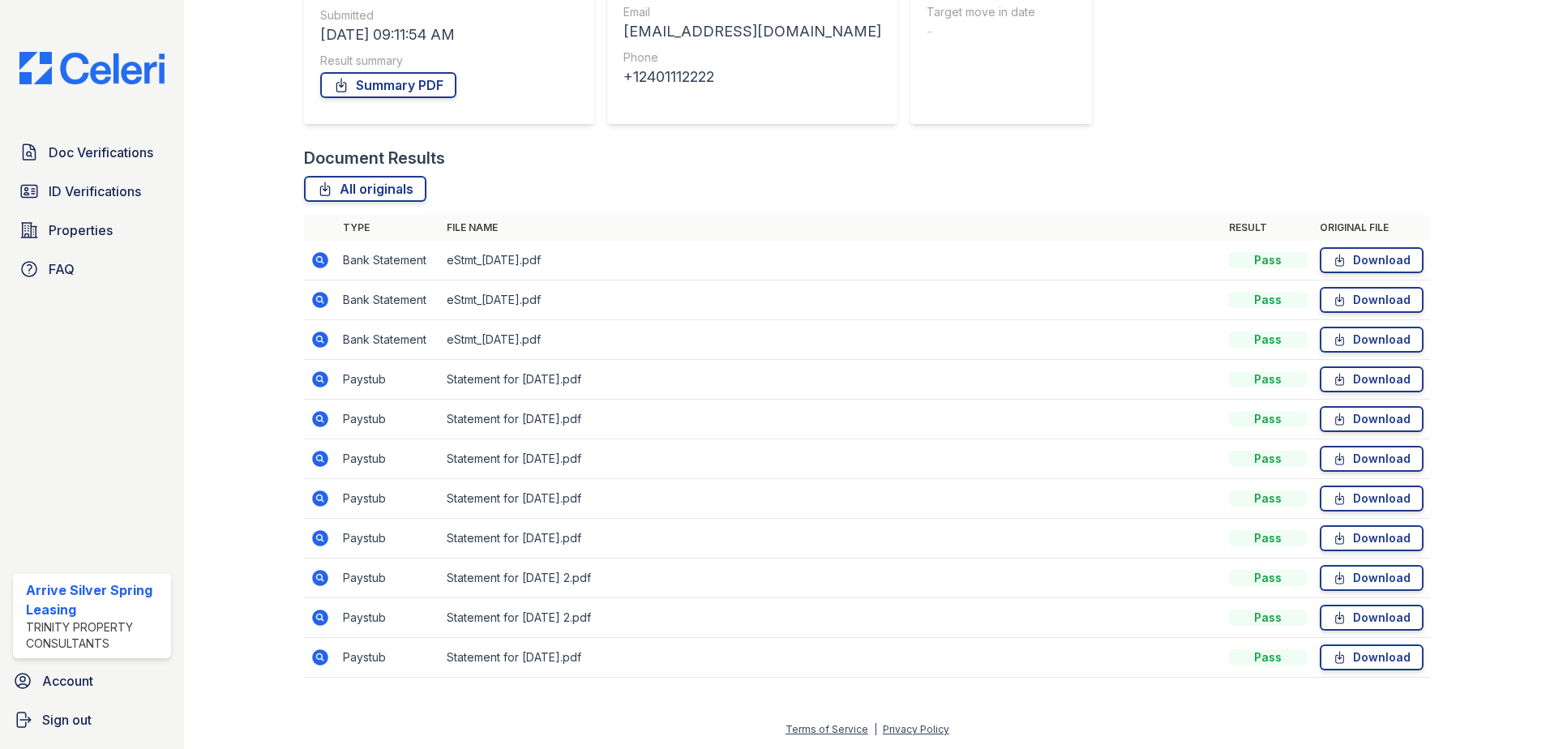
click at [319, 624] on icon at bounding box center [320, 618] width 16 height 16
